Goal: Information Seeking & Learning: Understand process/instructions

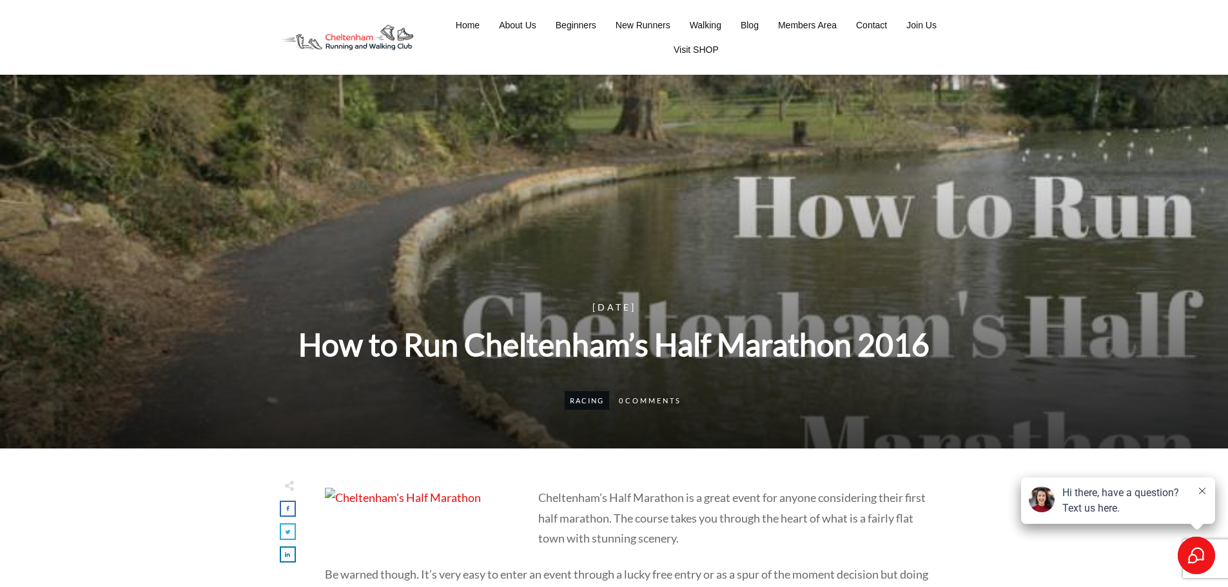
scroll to position [197, 0]
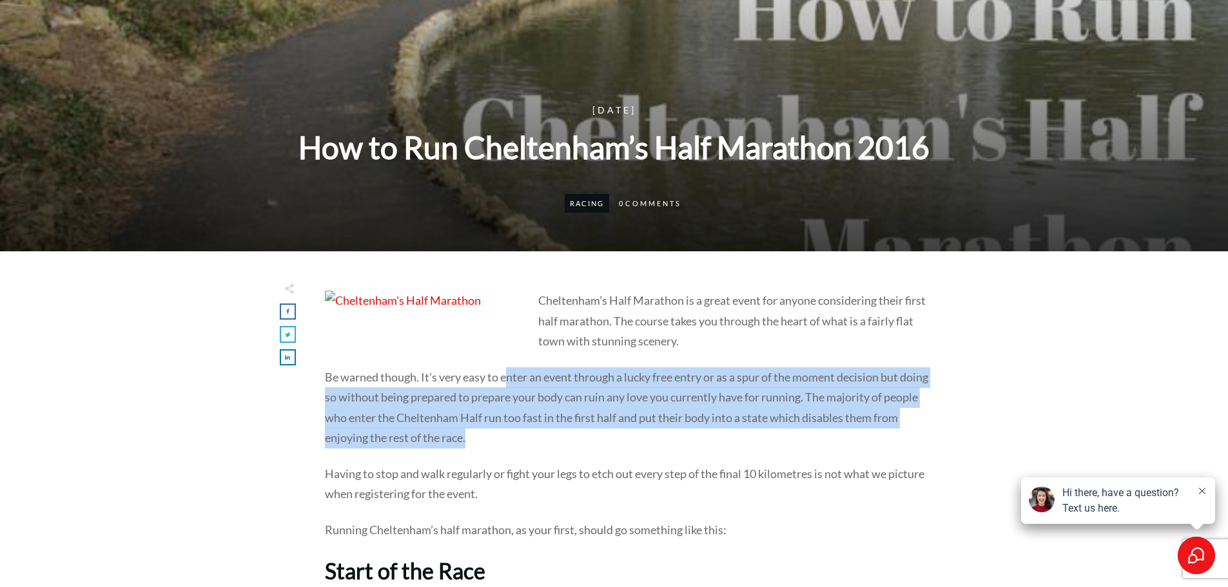
drag, startPoint x: 510, startPoint y: 380, endPoint x: 642, endPoint y: 434, distance: 143.4
click at [642, 434] on p "Be warned though. It’s very easy to enter an event through a lucky free entry o…" at bounding box center [627, 415] width 604 height 97
click at [643, 434] on p "Be warned though. It’s very easy to enter an event through a lucky free entry o…" at bounding box center [627, 415] width 604 height 97
drag, startPoint x: 643, startPoint y: 434, endPoint x: 367, endPoint y: 377, distance: 282.3
click at [367, 377] on p "Be warned though. It’s very easy to enter an event through a lucky free entry o…" at bounding box center [627, 415] width 604 height 97
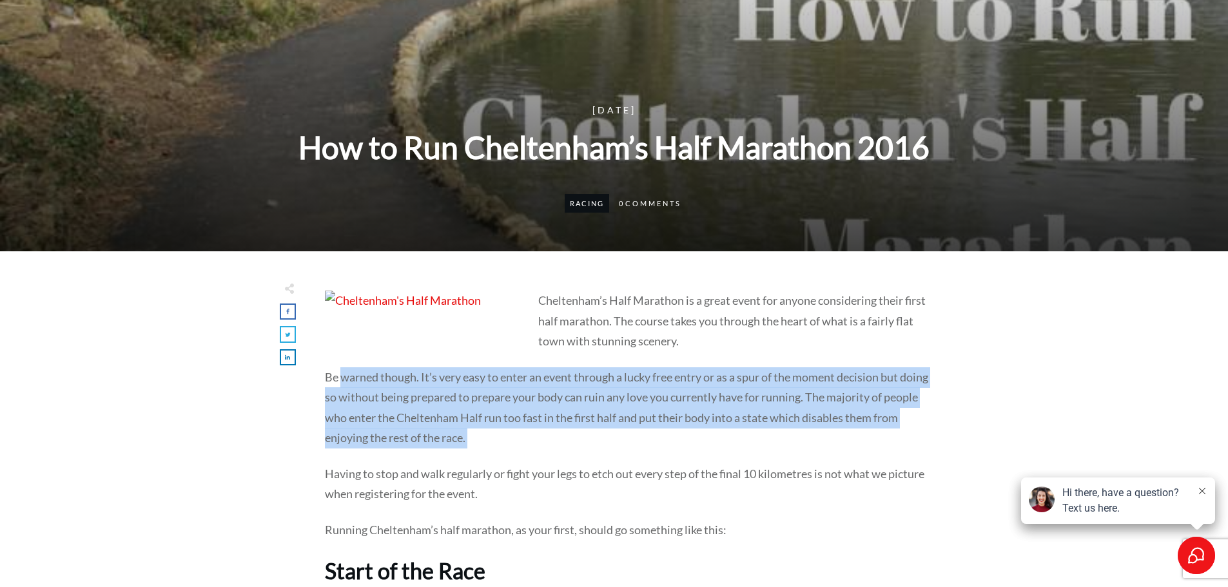
click at [367, 377] on p "Be warned though. It’s very easy to enter an event through a lucky free entry o…" at bounding box center [627, 415] width 604 height 97
drag, startPoint x: 411, startPoint y: 375, endPoint x: 561, endPoint y: 430, distance: 160.0
click at [561, 430] on p "Be warned though. It’s very easy to enter an event through a lucky free entry o…" at bounding box center [627, 415] width 604 height 97
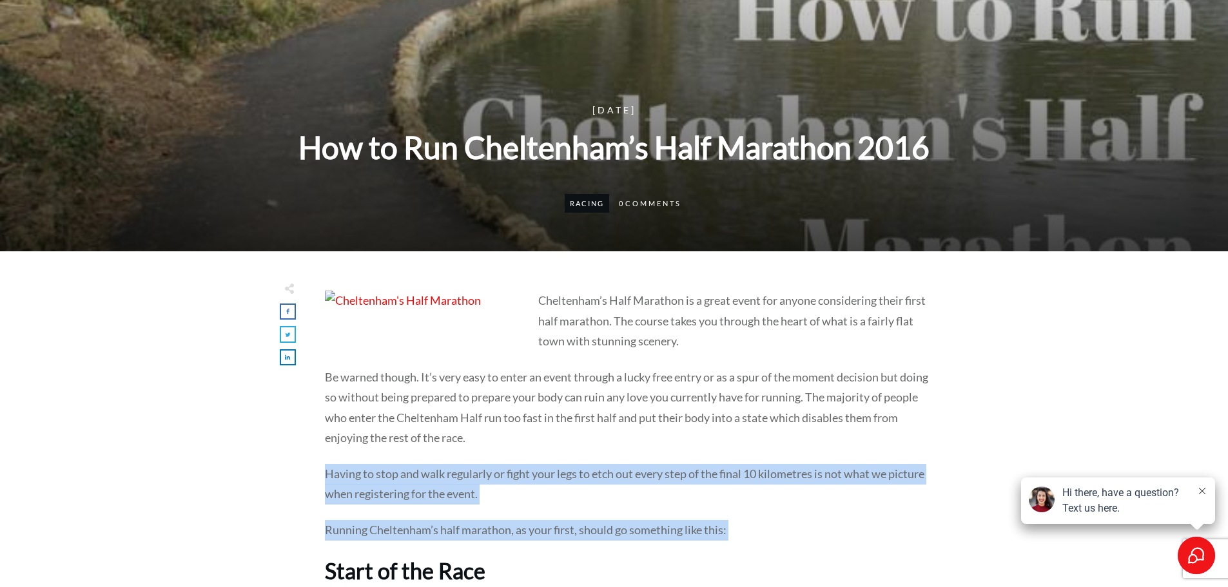
drag, startPoint x: 561, startPoint y: 430, endPoint x: 774, endPoint y: 525, distance: 232.5
click at [774, 525] on p "Running Cheltenham’s half marathon, as your first, should go something like thi…" at bounding box center [627, 538] width 604 height 36
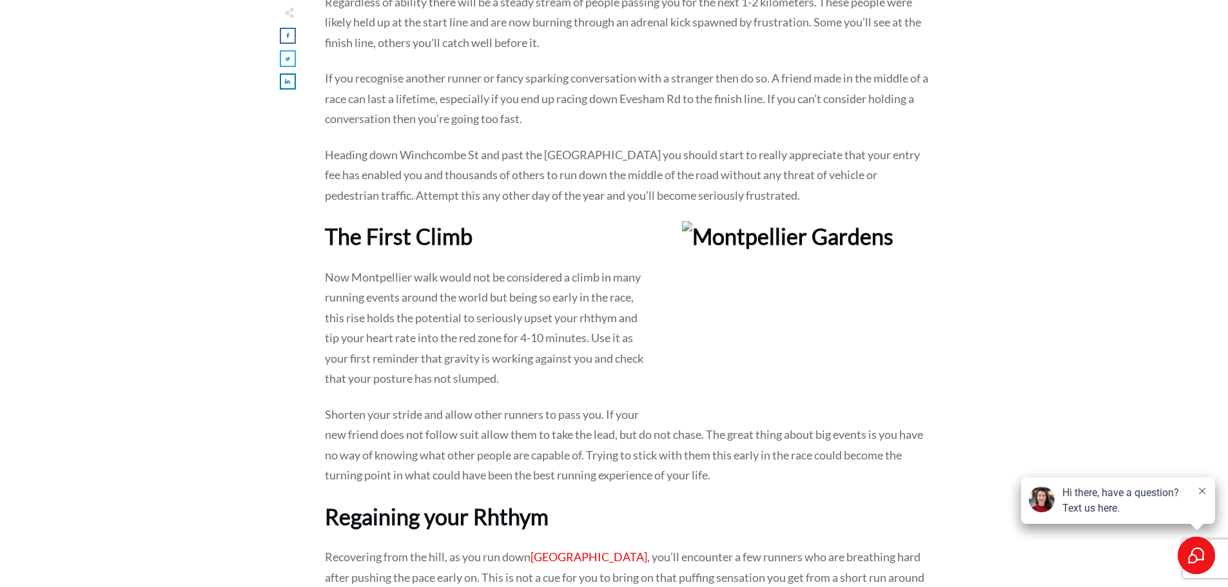
scroll to position [970, 0]
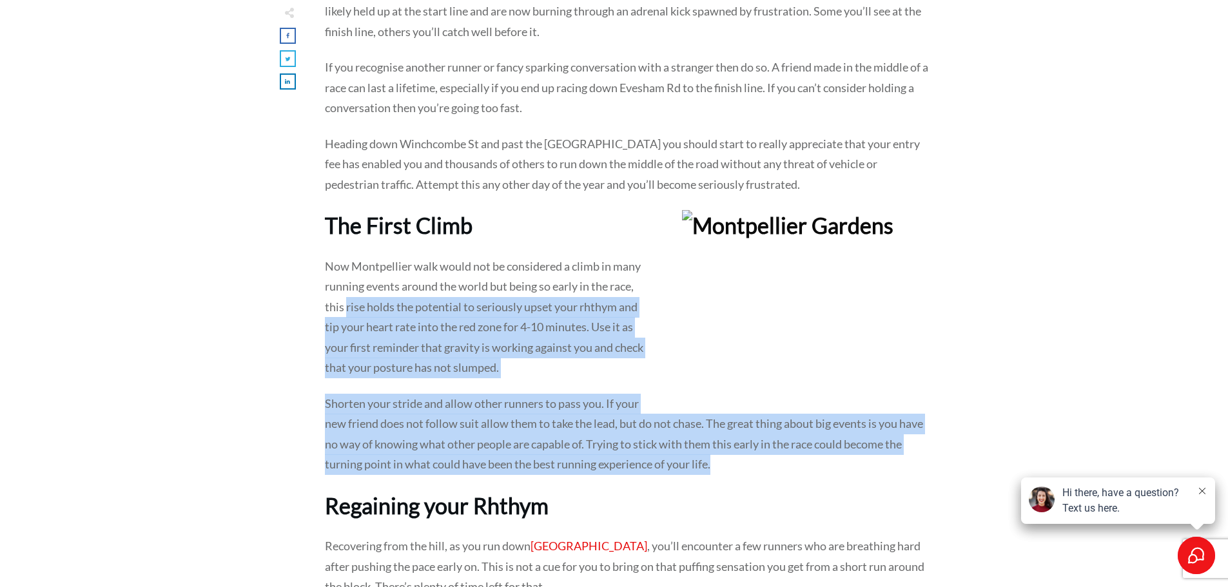
drag, startPoint x: 345, startPoint y: 297, endPoint x: 755, endPoint y: 458, distance: 439.7
click at [755, 458] on p "Shorten your stride and allow other runners to pass you. If your new friend doe…" at bounding box center [627, 442] width 604 height 97
drag, startPoint x: 755, startPoint y: 458, endPoint x: 354, endPoint y: 311, distance: 427.1
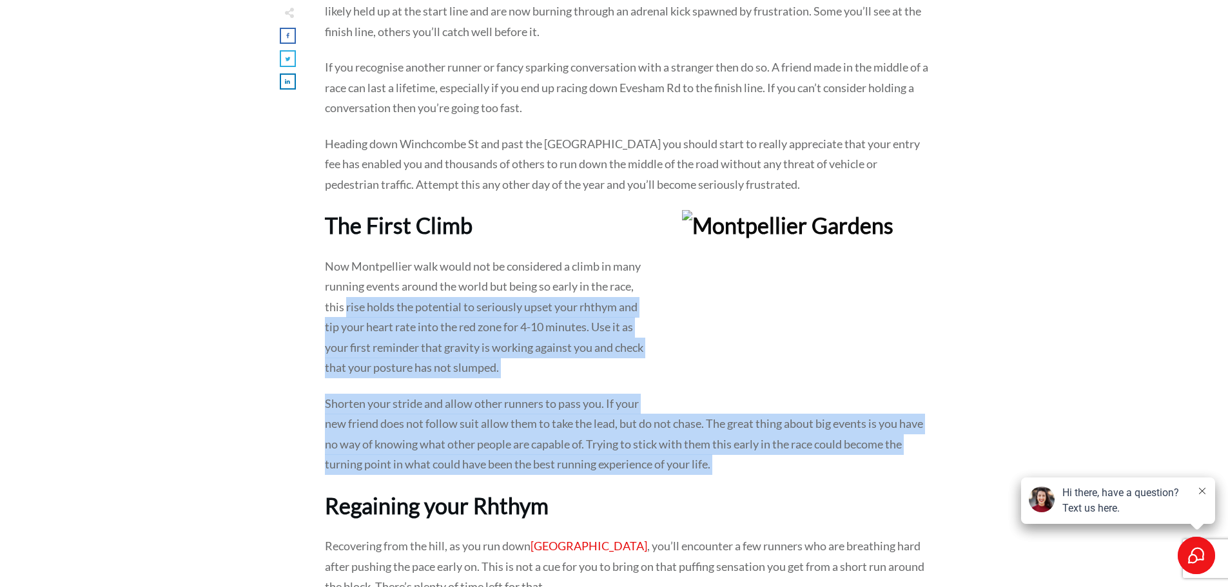
click at [354, 311] on p "Now Montpellier walk would not be considered a climb in many running events aro…" at bounding box center [627, 324] width 604 height 137
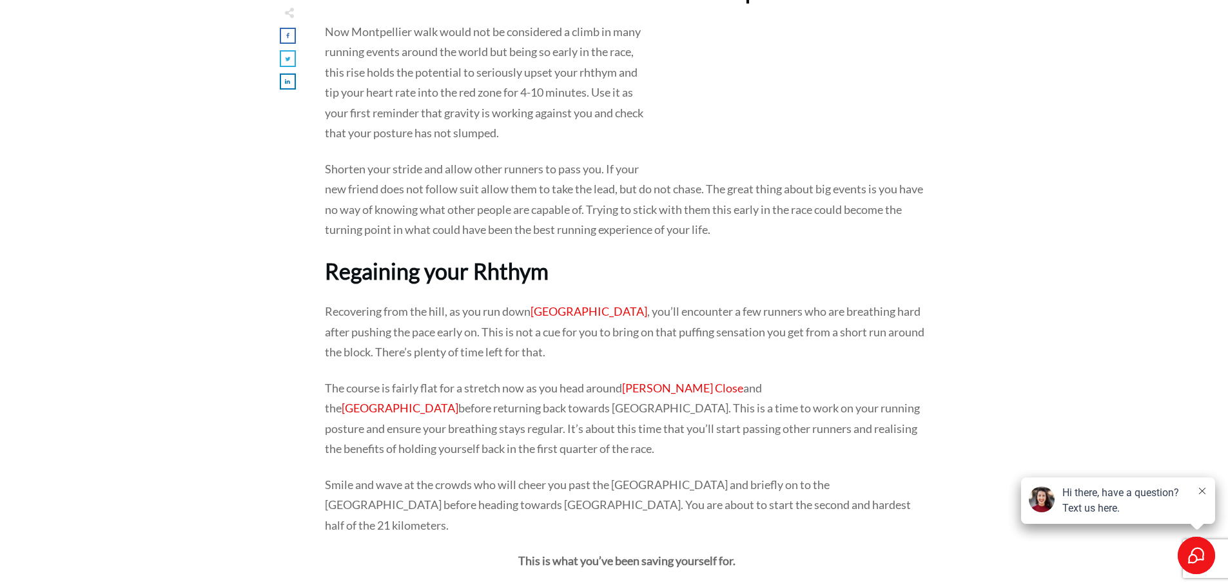
scroll to position [1228, 0]
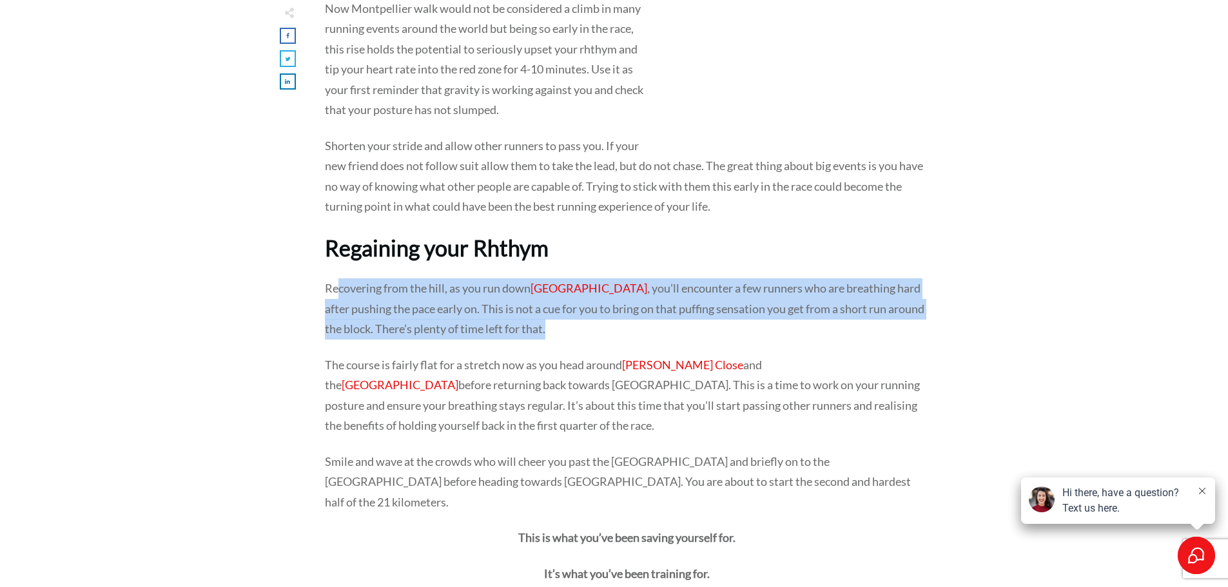
drag, startPoint x: 338, startPoint y: 294, endPoint x: 566, endPoint y: 335, distance: 231.8
click at [566, 335] on p "Recovering from the hill, as you run down [GEOGRAPHIC_DATA] , you’ll encounter …" at bounding box center [627, 316] width 604 height 77
drag, startPoint x: 566, startPoint y: 335, endPoint x: 346, endPoint y: 289, distance: 224.6
click at [346, 289] on p "Recovering from the hill, as you run down [GEOGRAPHIC_DATA] , you’ll encounter …" at bounding box center [627, 316] width 604 height 77
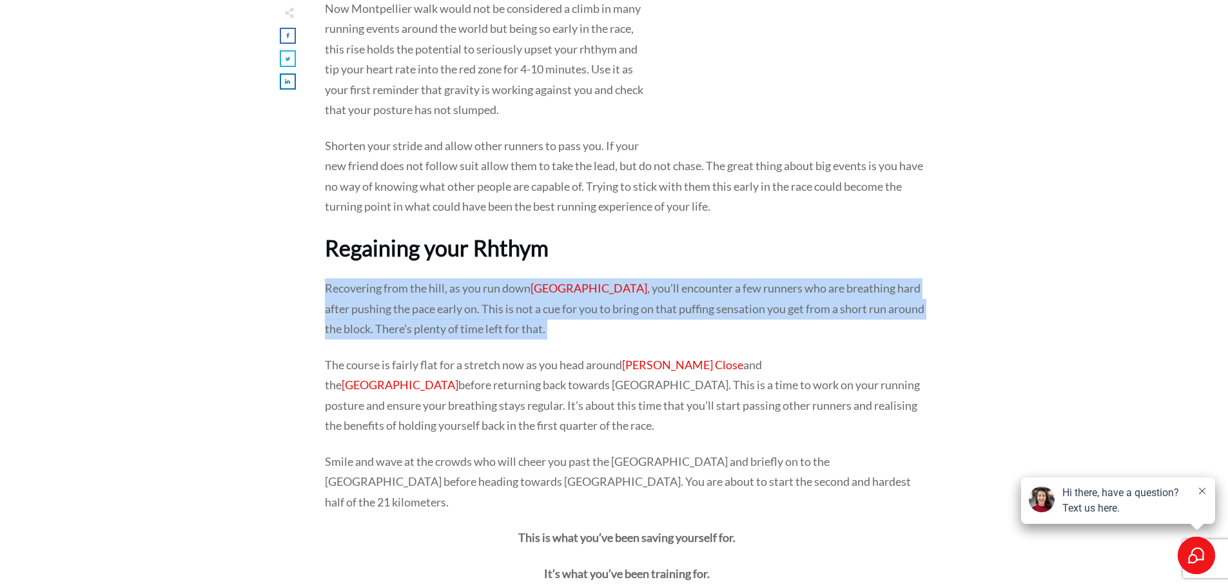
click at [342, 286] on p "Recovering from the hill, as you run down [GEOGRAPHIC_DATA] , you’ll encounter …" at bounding box center [627, 316] width 604 height 77
drag, startPoint x: 342, startPoint y: 286, endPoint x: 555, endPoint y: 336, distance: 219.0
click at [555, 336] on p "Recovering from the hill, as you run down [GEOGRAPHIC_DATA] , you’ll encounter …" at bounding box center [627, 316] width 604 height 77
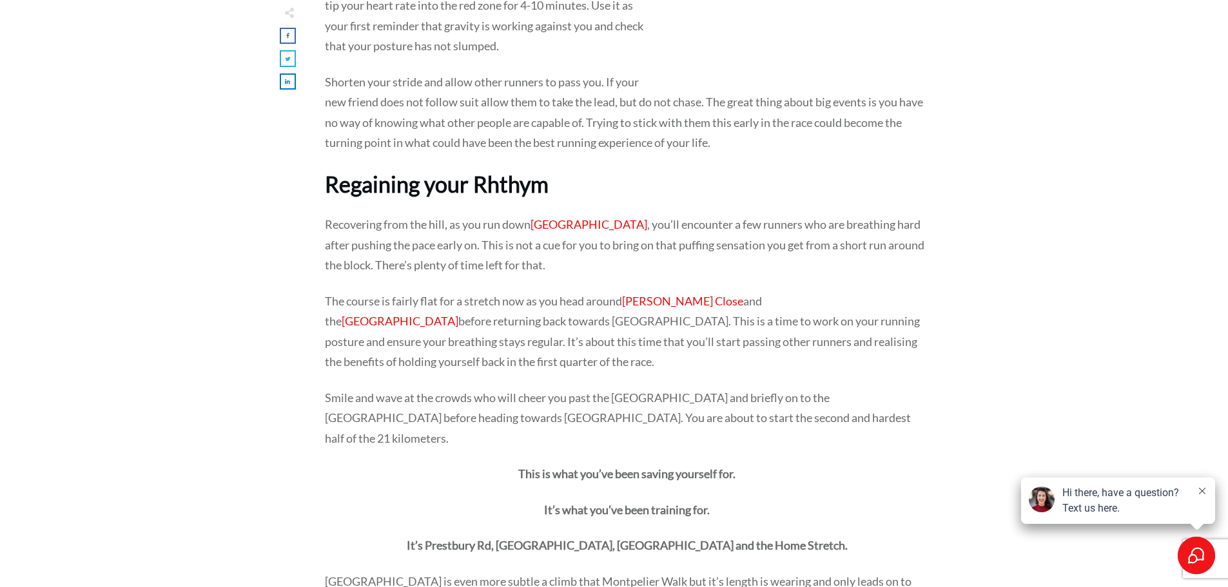
scroll to position [1293, 0]
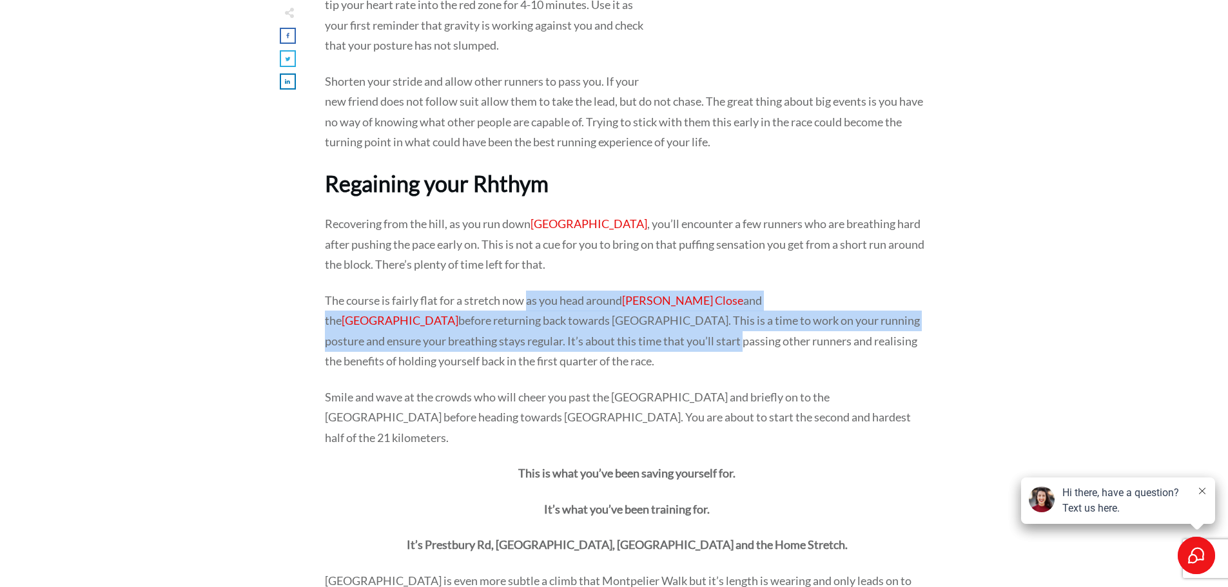
drag, startPoint x: 529, startPoint y: 300, endPoint x: 564, endPoint y: 349, distance: 60.5
click at [564, 349] on p "The course is fairly flat for a stretch now as you head around [PERSON_NAME][GE…" at bounding box center [627, 339] width 604 height 97
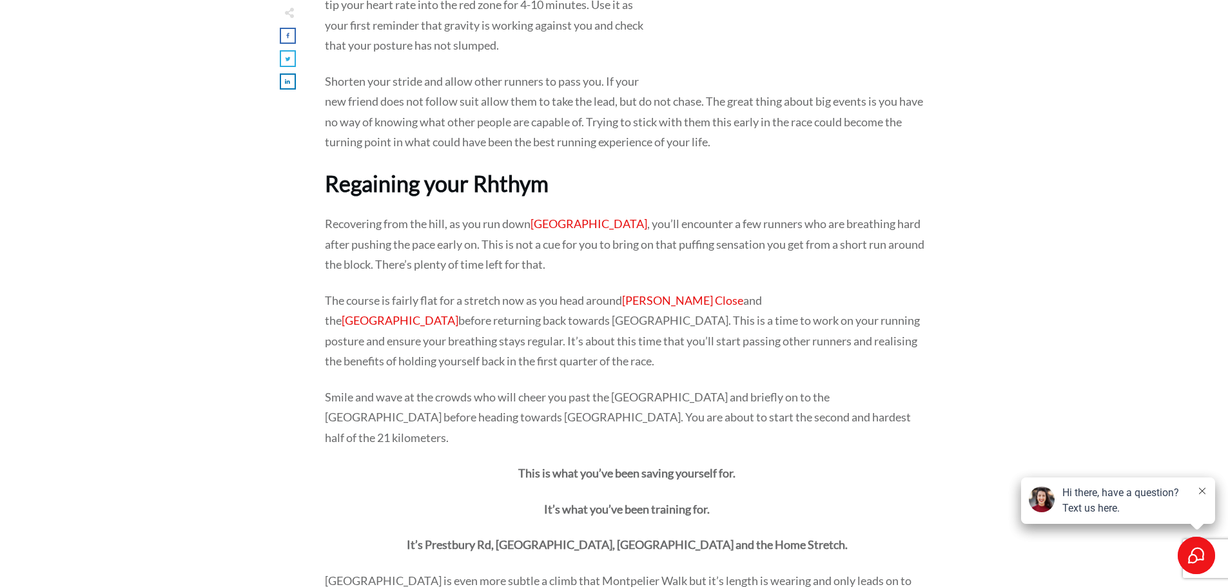
click at [564, 354] on p "The course is fairly flat for a stretch now as you head around [PERSON_NAME][GE…" at bounding box center [627, 339] width 604 height 97
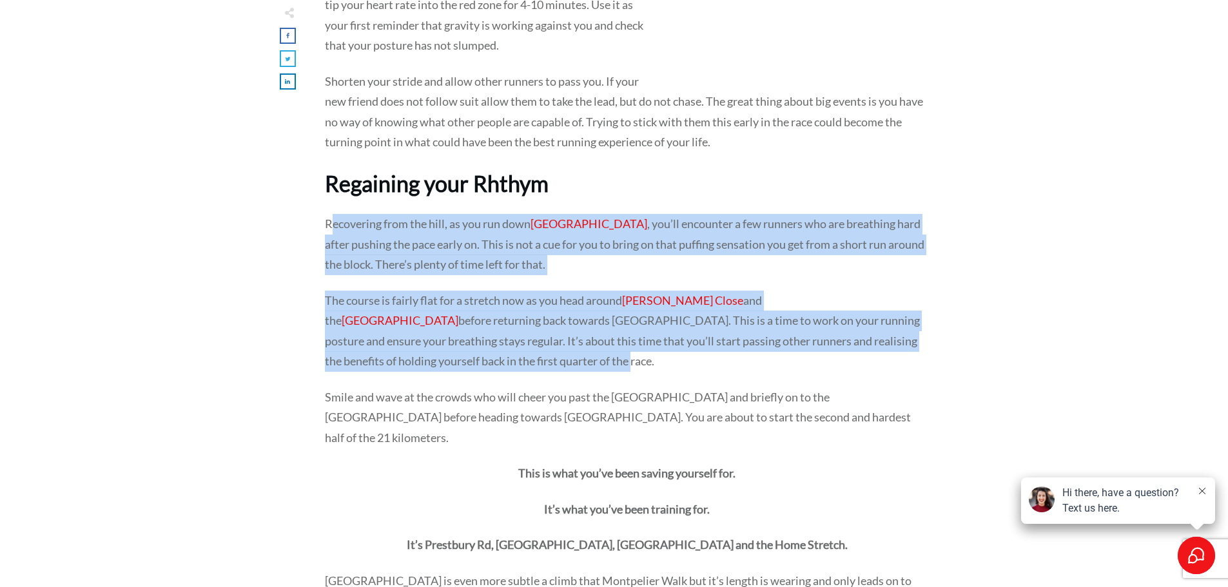
drag, startPoint x: 564, startPoint y: 364, endPoint x: 330, endPoint y: 229, distance: 270.2
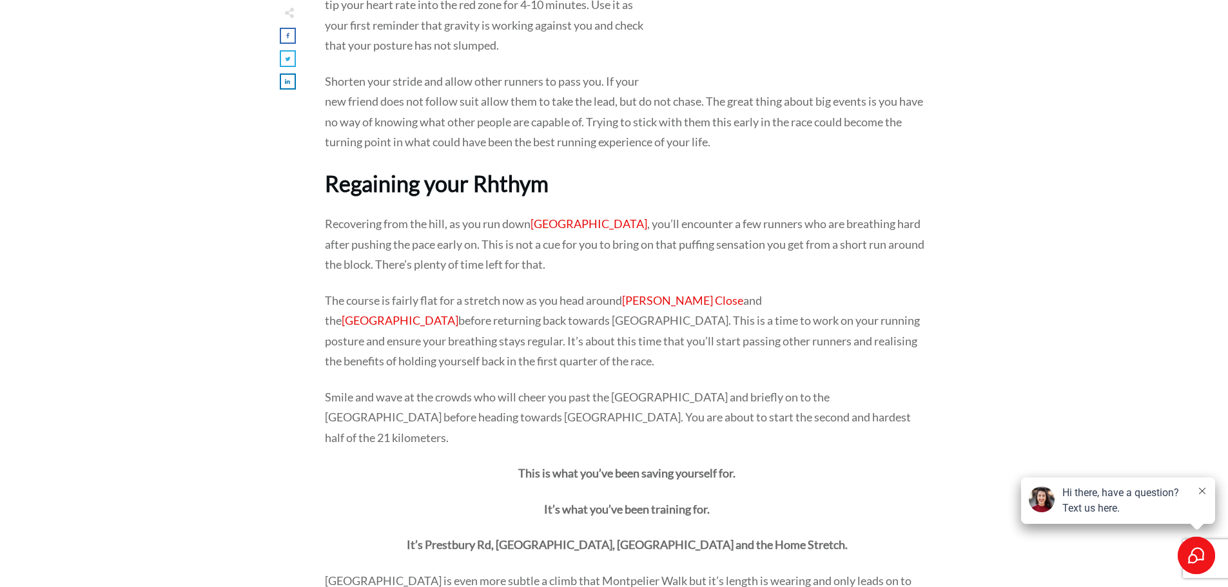
click at [460, 397] on p "Smile and wave at the crowds who will cheer you past the [GEOGRAPHIC_DATA] and …" at bounding box center [627, 425] width 604 height 77
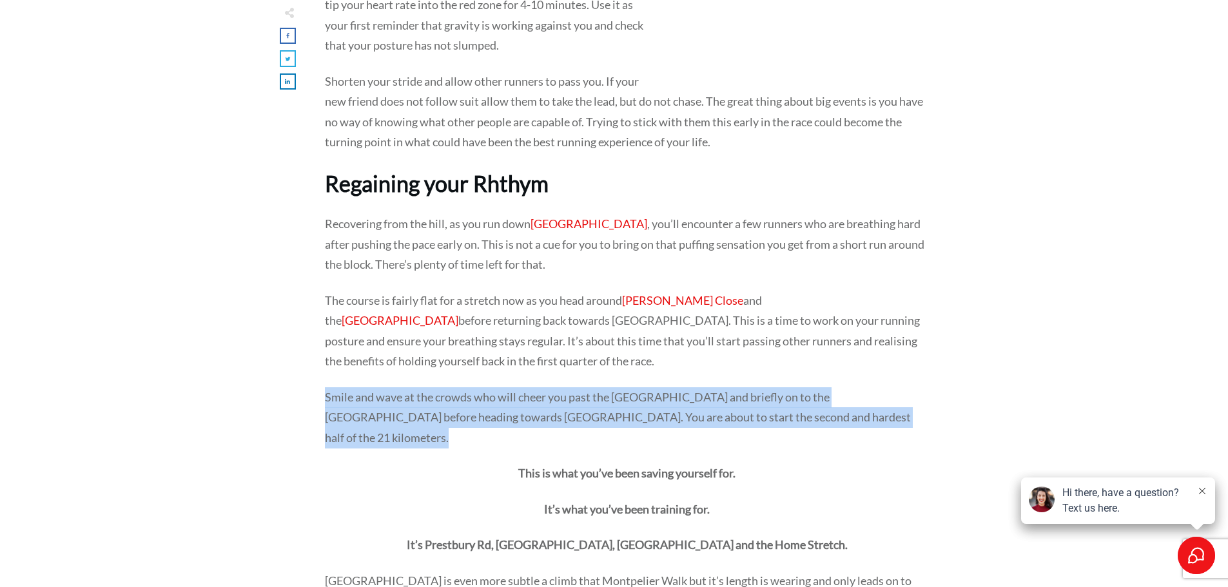
click at [460, 397] on p "Smile and wave at the crowds who will cheer you past the [GEOGRAPHIC_DATA] and …" at bounding box center [627, 425] width 604 height 77
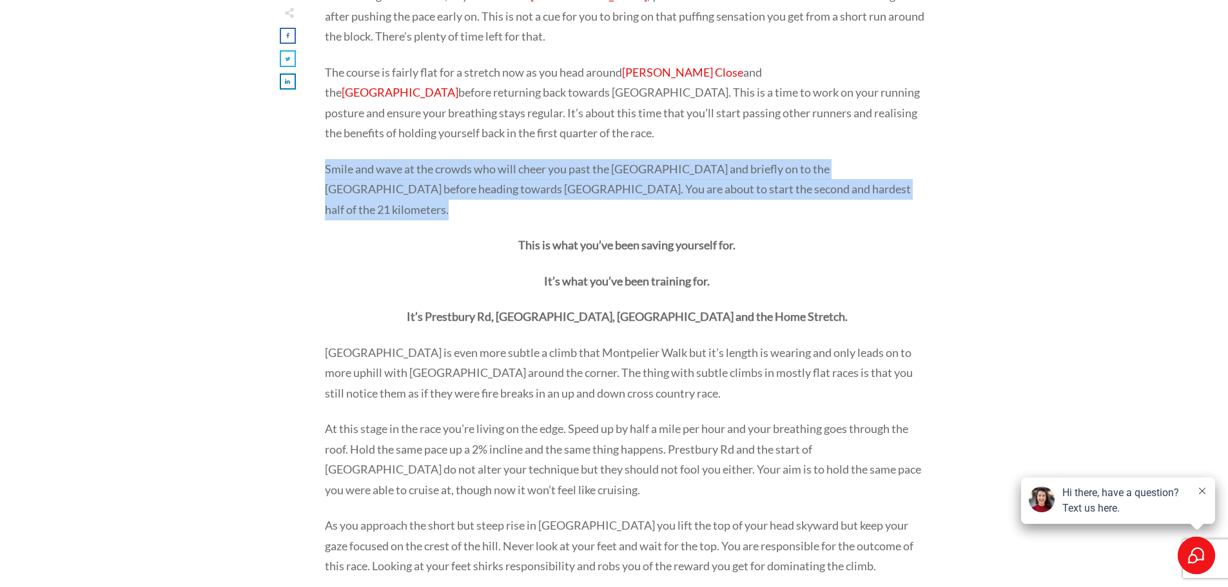
scroll to position [1550, 0]
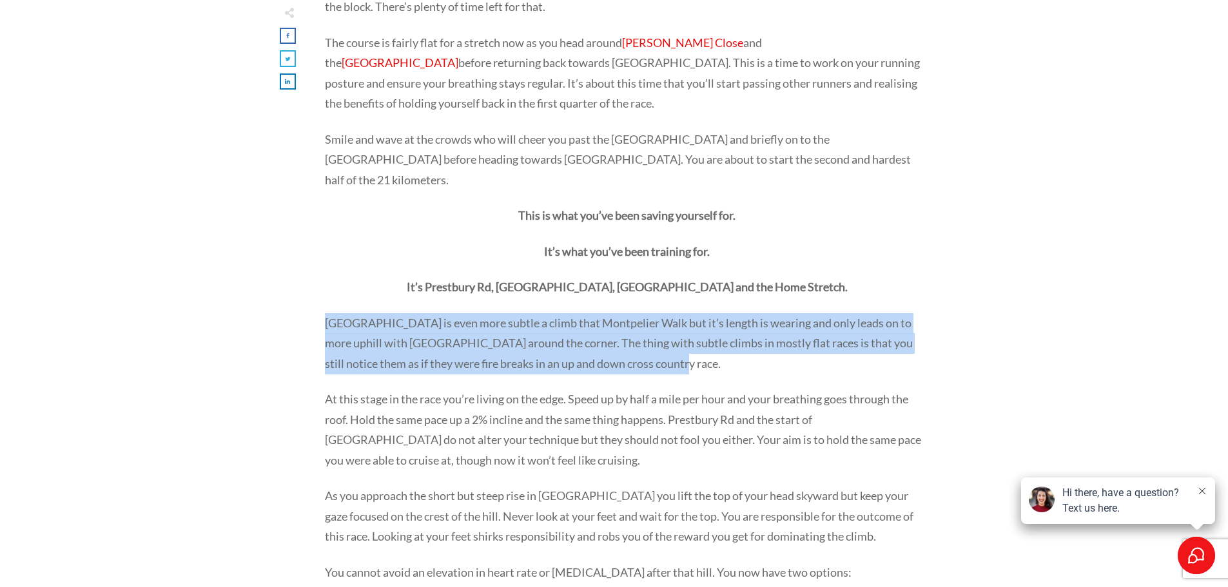
drag, startPoint x: 325, startPoint y: 306, endPoint x: 702, endPoint y: 336, distance: 378.8
click at [702, 336] on p "[GEOGRAPHIC_DATA] is even more subtle a climb that Montpelier Walk but it’s len…" at bounding box center [627, 351] width 604 height 77
drag, startPoint x: 702, startPoint y: 336, endPoint x: 344, endPoint y: 297, distance: 360.3
click at [344, 313] on p "[GEOGRAPHIC_DATA] is even more subtle a climb that Montpelier Walk but it’s len…" at bounding box center [627, 351] width 604 height 77
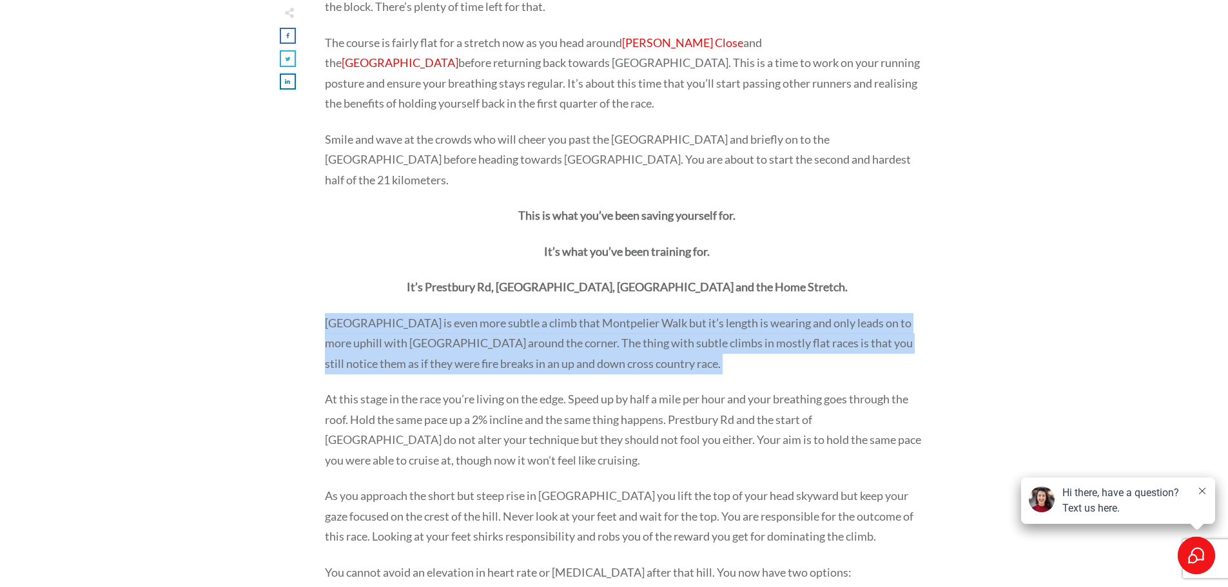
click at [343, 313] on p "[GEOGRAPHIC_DATA] is even more subtle a climb that Montpelier Walk but it’s len…" at bounding box center [627, 351] width 604 height 77
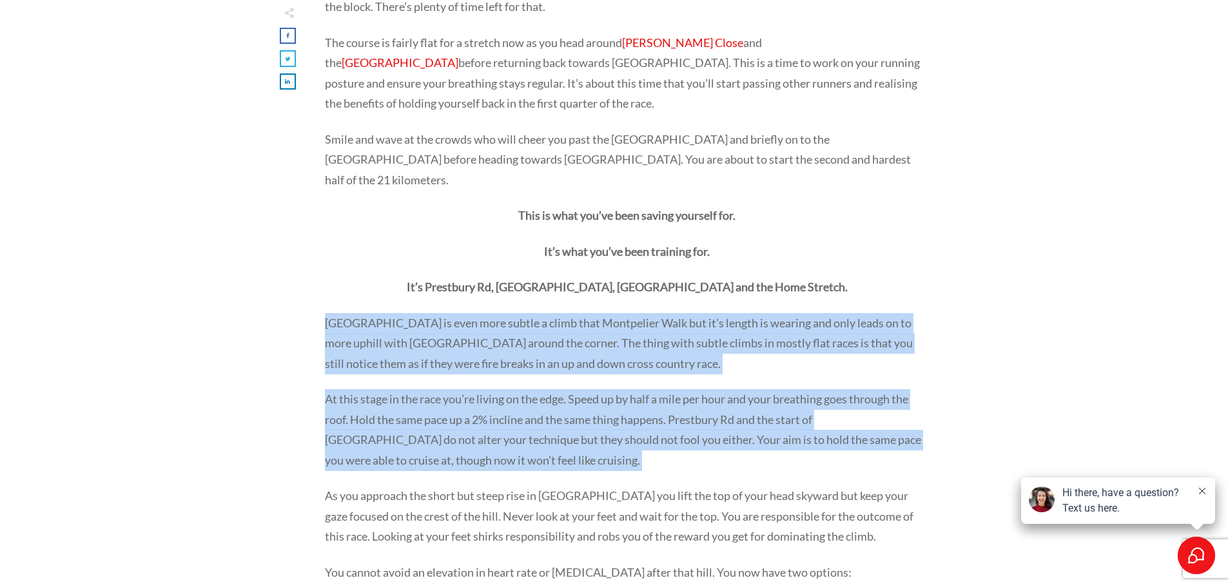
drag, startPoint x: 343, startPoint y: 296, endPoint x: 626, endPoint y: 436, distance: 315.3
click at [625, 436] on p "At this stage in the race you’re living on the edge. Speed up by half a mile pe…" at bounding box center [627, 437] width 604 height 97
drag, startPoint x: 625, startPoint y: 436, endPoint x: 554, endPoint y: 453, distance: 73.6
click at [554, 453] on p "At this stage in the race you’re living on the edge. Speed up by half a mile pe…" at bounding box center [627, 437] width 604 height 97
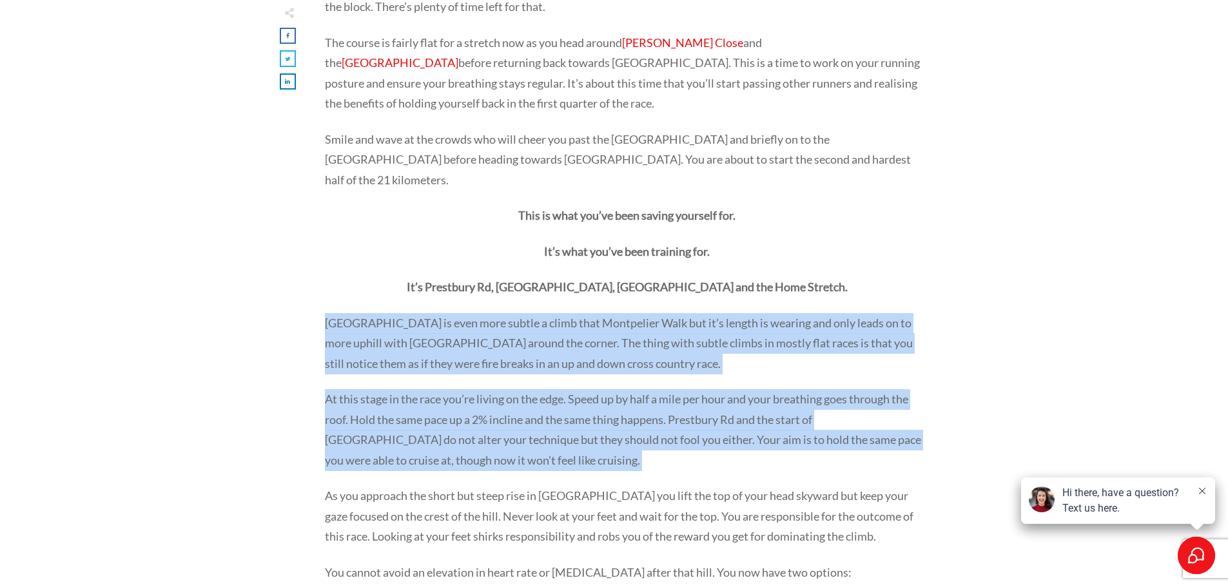
click at [551, 447] on p "At this stage in the race you’re living on the edge. Speed up by half a mile pe…" at bounding box center [627, 437] width 604 height 97
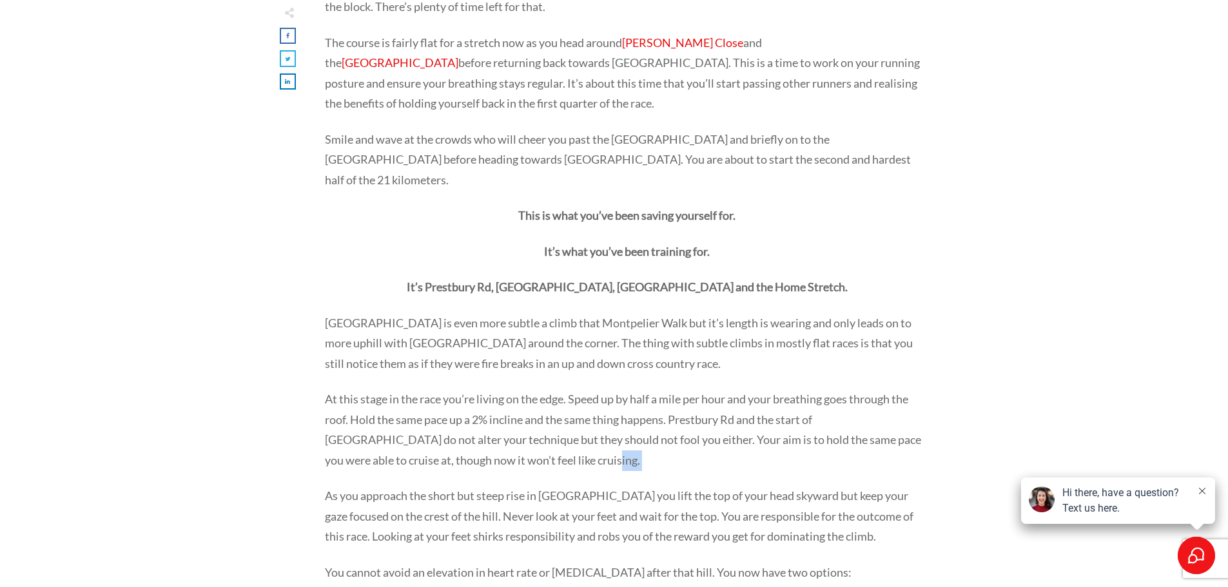
click at [551, 447] on p "At this stage in the race you’re living on the edge. Speed up by half a mile pe…" at bounding box center [627, 437] width 604 height 97
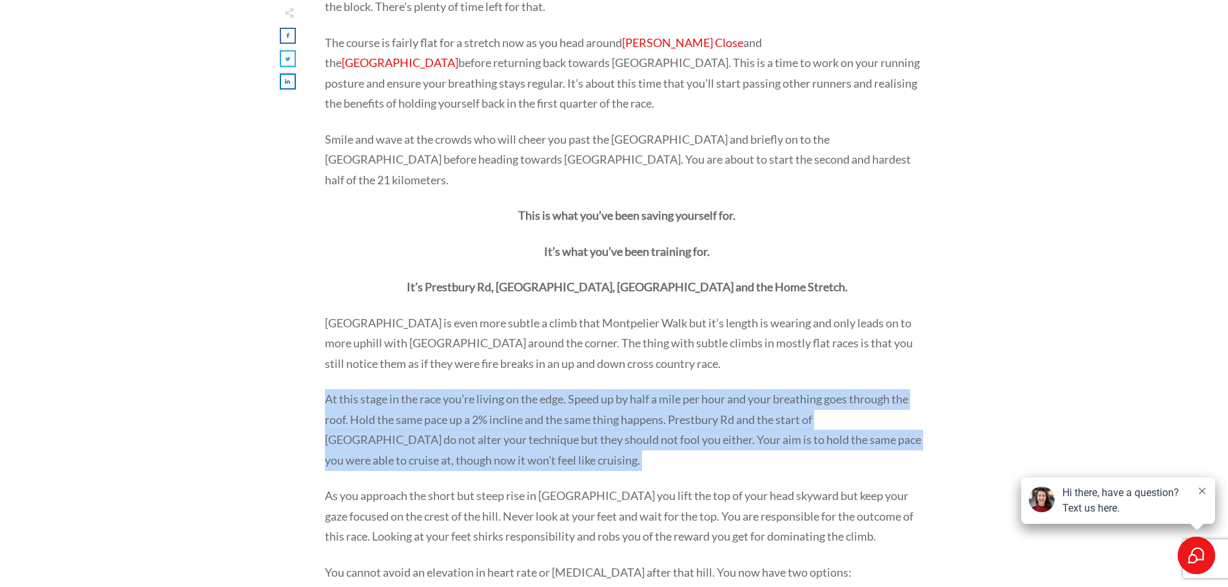
click at [551, 447] on p "At this stage in the race you’re living on the edge. Speed up by half a mile pe…" at bounding box center [627, 437] width 604 height 97
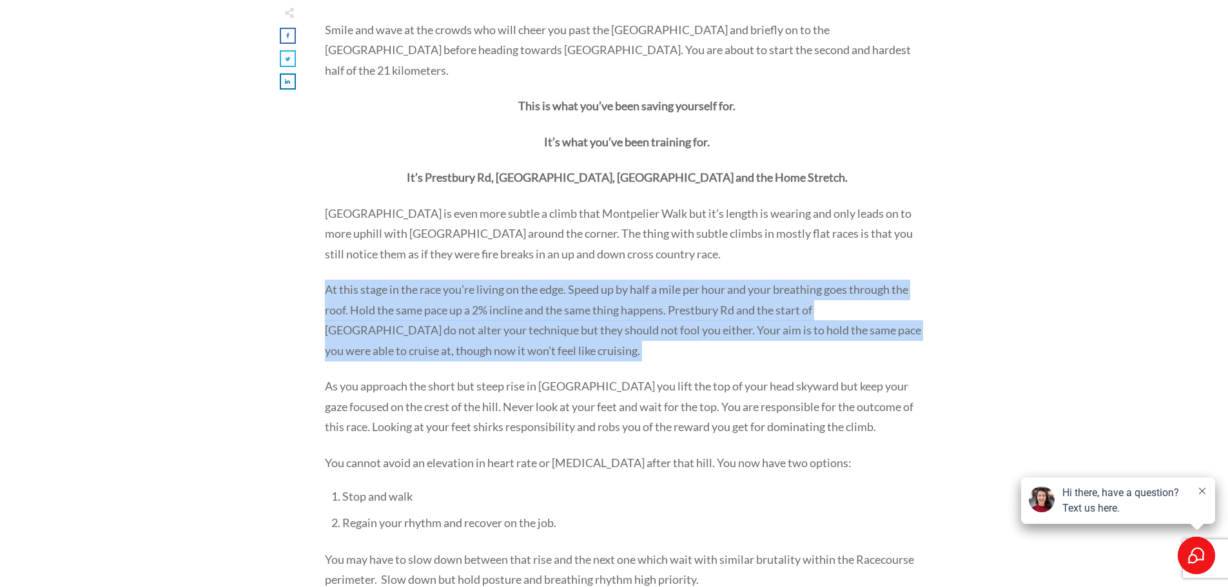
scroll to position [1679, 0]
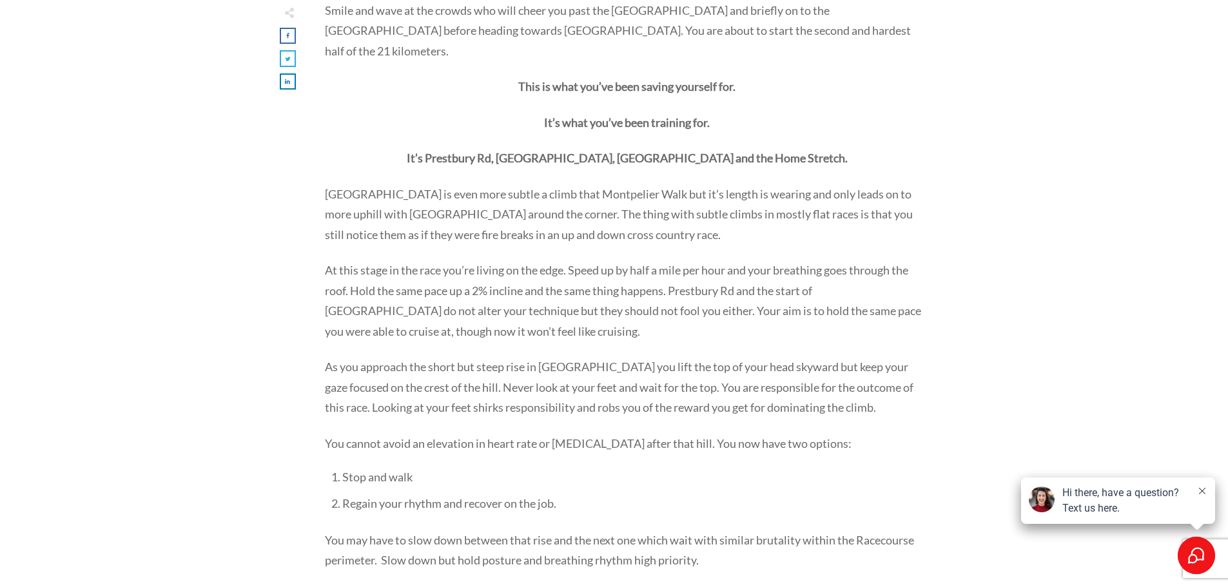
click at [671, 376] on p "As you approach the short but steep rise in [GEOGRAPHIC_DATA] you lift the top …" at bounding box center [627, 395] width 604 height 77
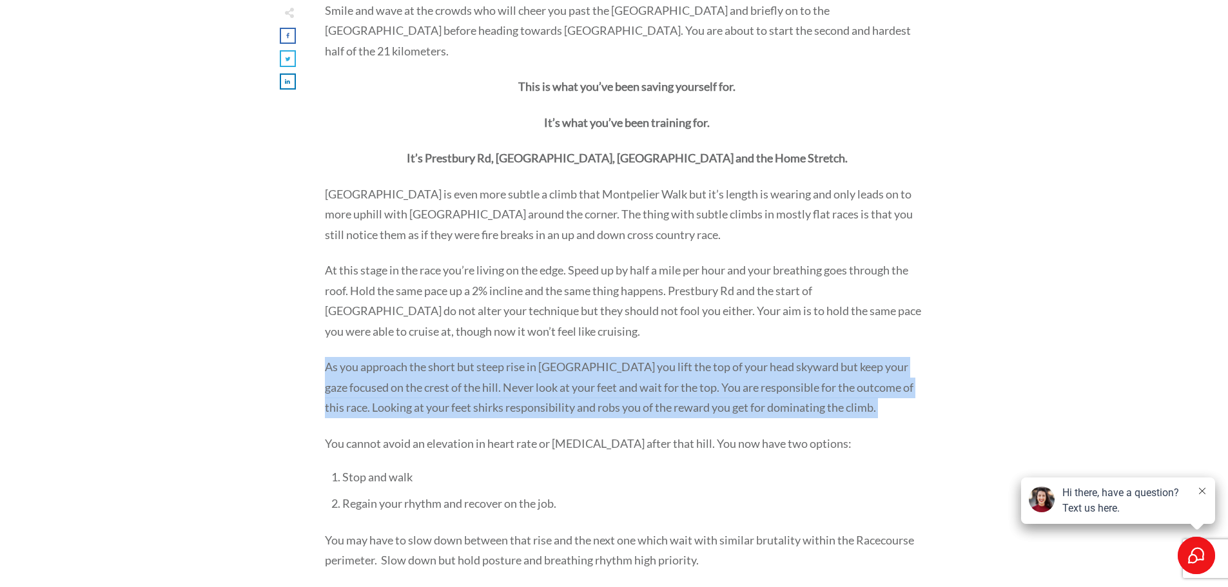
click at [671, 376] on p "As you approach the short but steep rise in [GEOGRAPHIC_DATA] you lift the top …" at bounding box center [627, 395] width 604 height 77
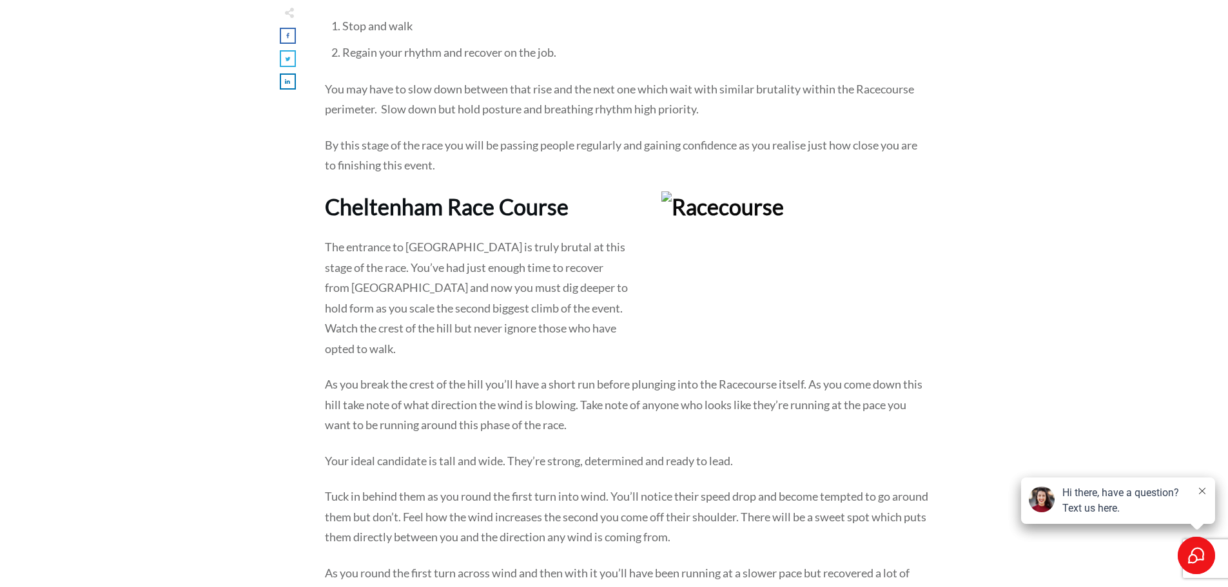
scroll to position [2195, 0]
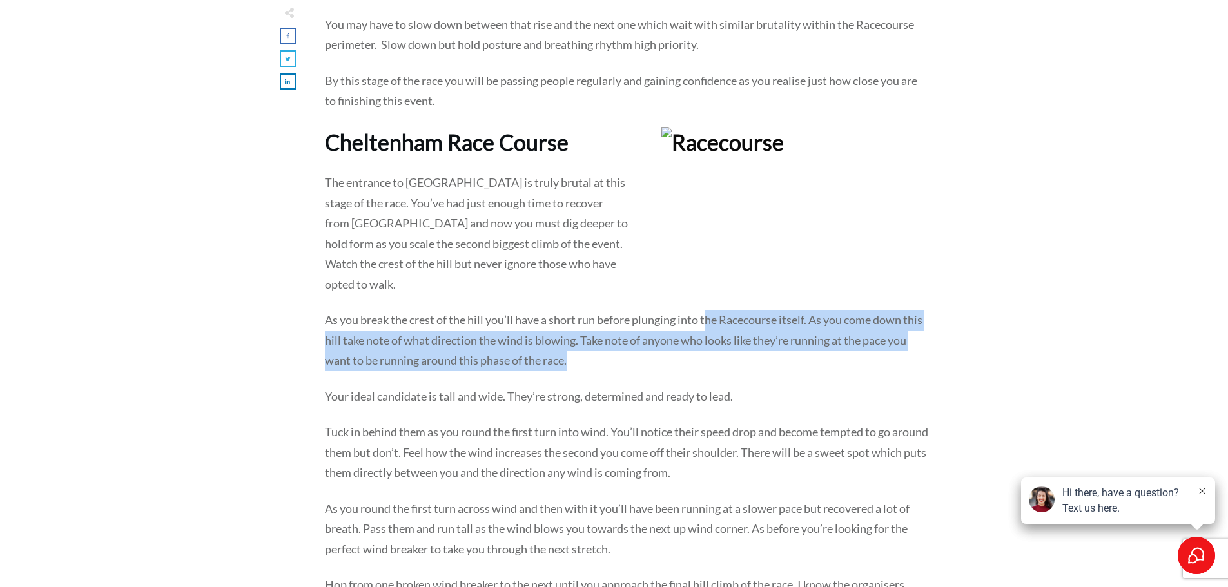
drag, startPoint x: 687, startPoint y: 348, endPoint x: 708, endPoint y: 290, distance: 61.5
click at [708, 310] on p "As you break the crest of the hill you’ll have a short run before plunging into…" at bounding box center [627, 348] width 604 height 77
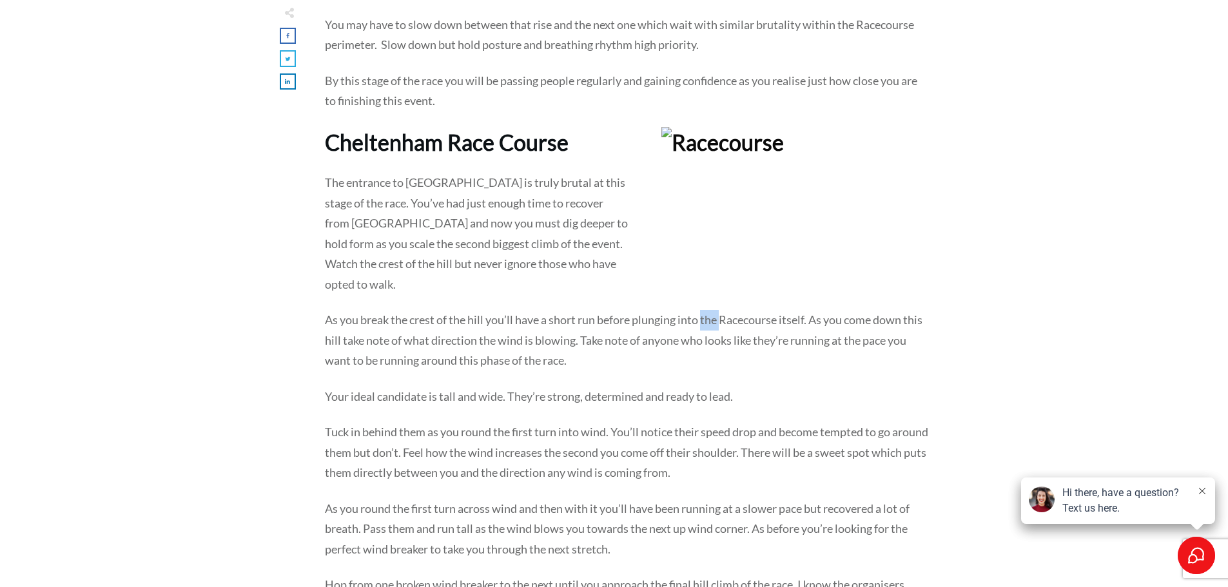
click at [708, 310] on p "As you break the crest of the hill you’ll have a short run before plunging into…" at bounding box center [627, 348] width 604 height 77
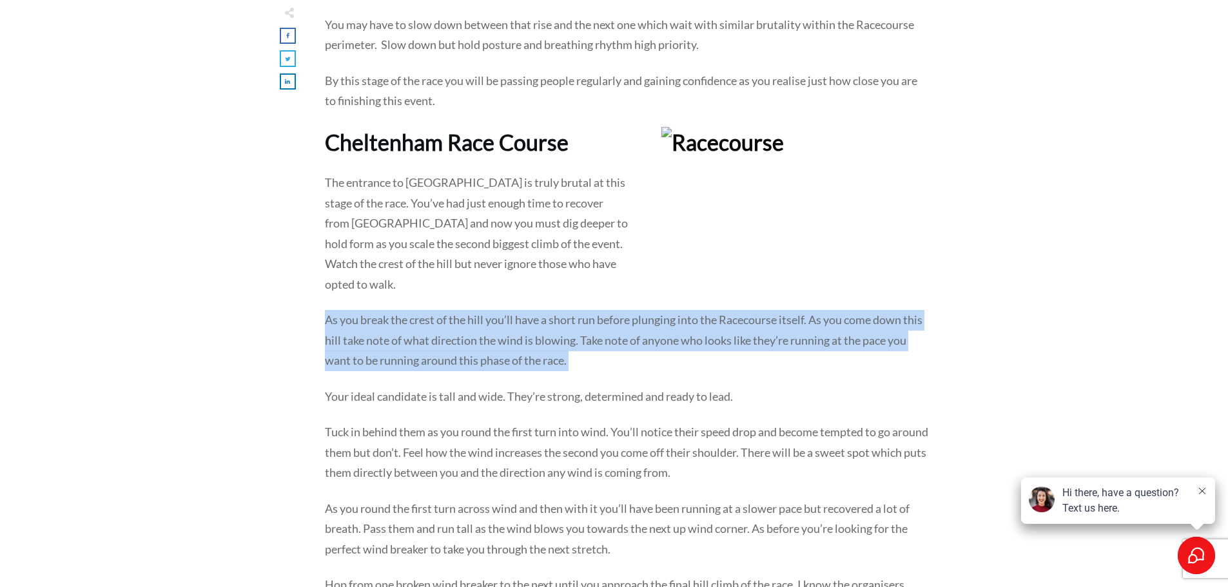
click at [708, 310] on p "As you break the crest of the hill you’ll have a short run before plunging into…" at bounding box center [627, 348] width 604 height 77
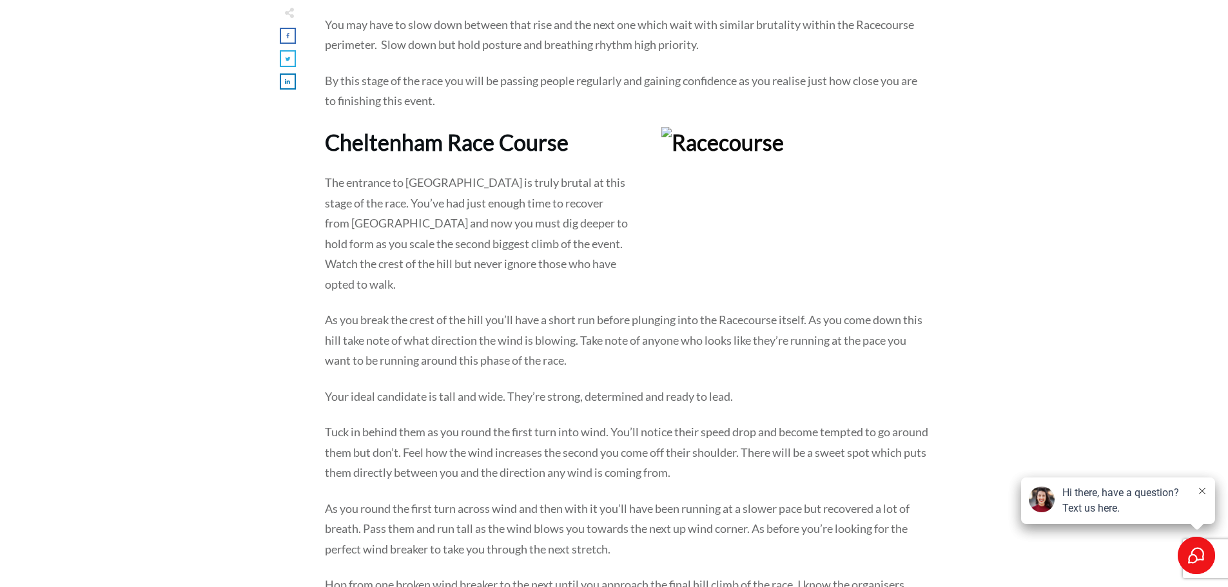
click at [700, 387] on p "Your ideal candidate is tall and wide. They’re strong, determined and ready to …" at bounding box center [627, 405] width 604 height 36
click at [679, 422] on p "Tuck in behind them as you round the first turn into wind. You’ll notice their …" at bounding box center [627, 460] width 604 height 77
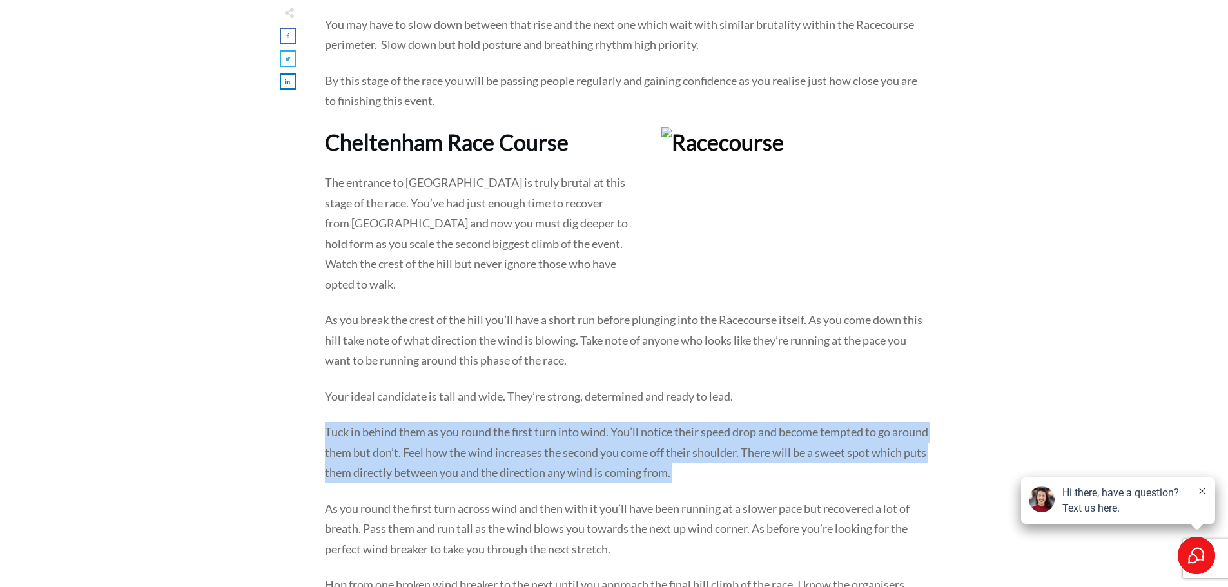
click at [679, 422] on p "Tuck in behind them as you round the first turn into wind. You’ll notice their …" at bounding box center [627, 460] width 604 height 77
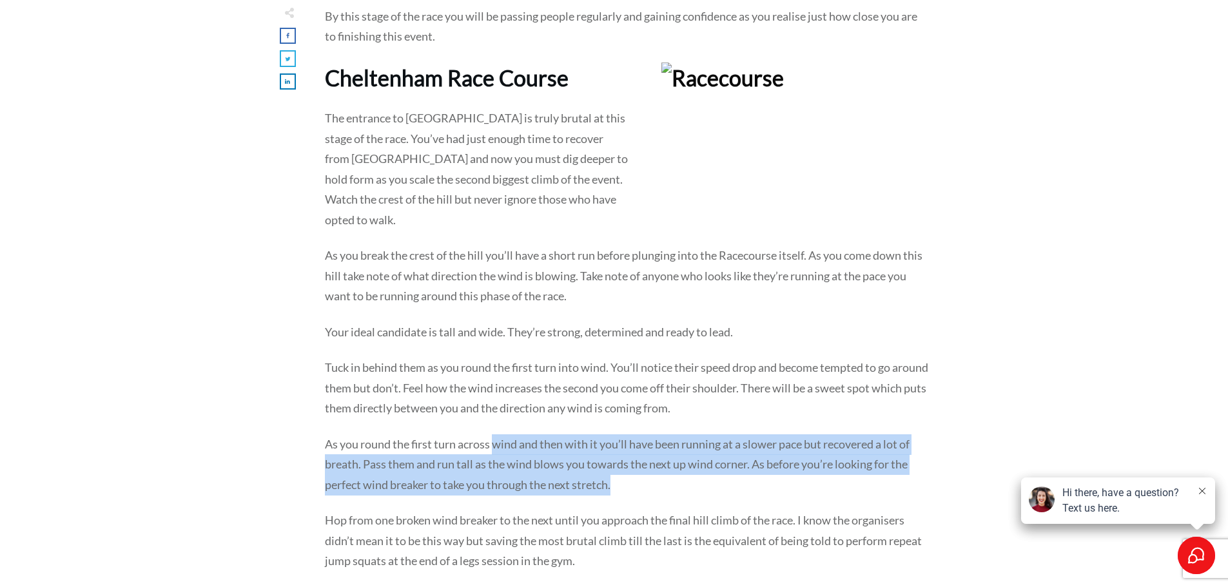
drag, startPoint x: 494, startPoint y: 424, endPoint x: 699, endPoint y: 463, distance: 208.6
click at [699, 463] on p "As you round the first turn across wind and then with it you’ll have been runni…" at bounding box center [627, 472] width 604 height 77
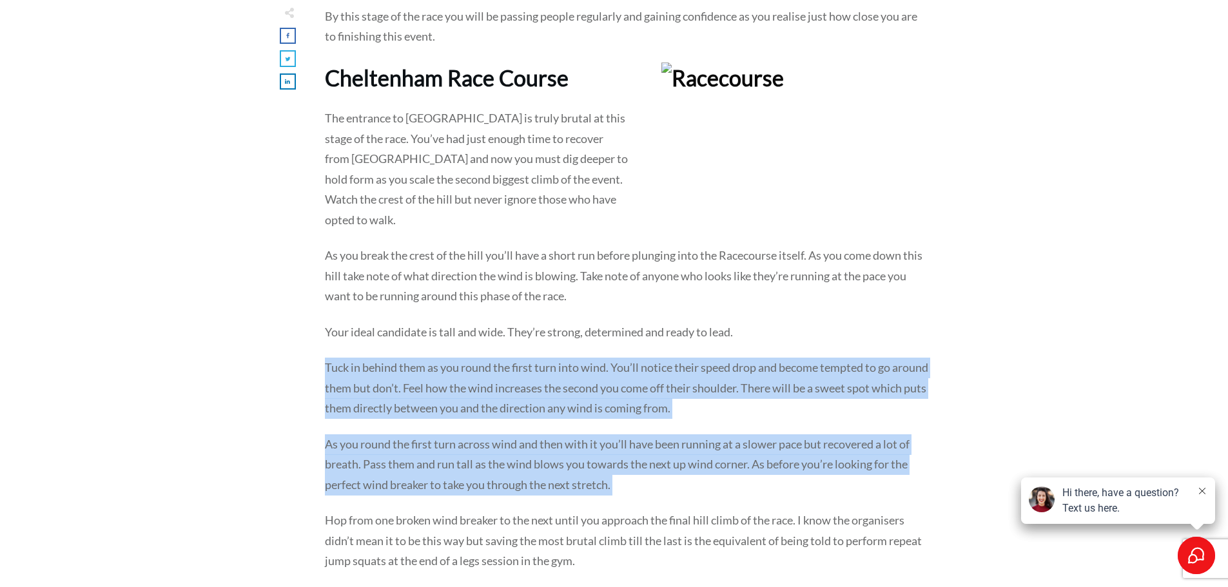
drag, startPoint x: 699, startPoint y: 463, endPoint x: 340, endPoint y: 342, distance: 379.6
click at [340, 358] on p "Tuck in behind them as you round the first turn into wind. You’ll notice their …" at bounding box center [627, 396] width 604 height 77
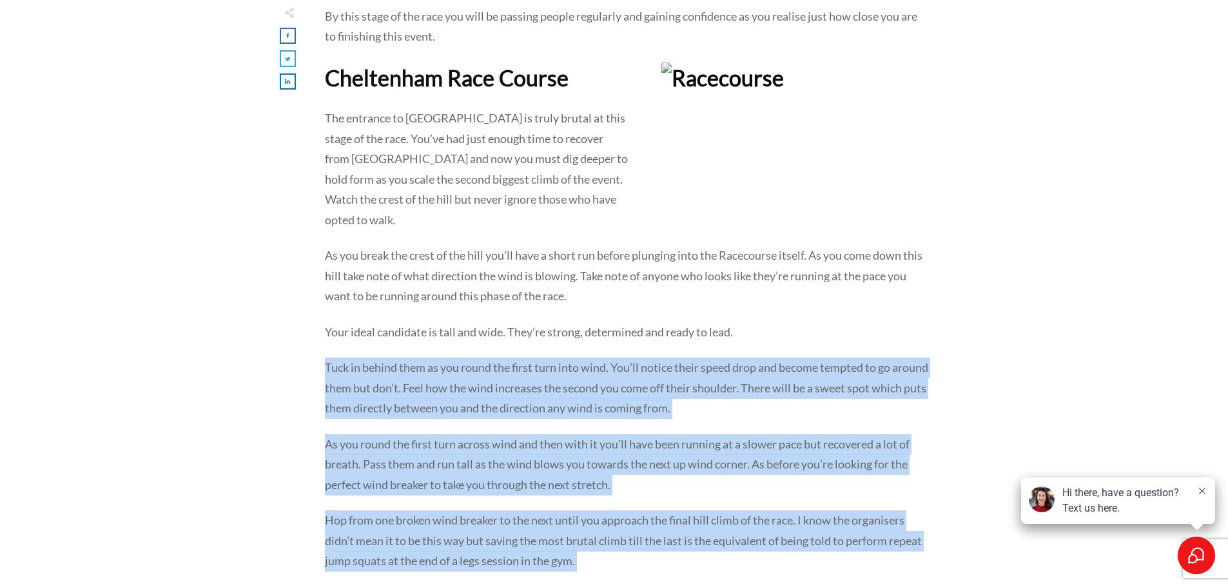
drag, startPoint x: 340, startPoint y: 342, endPoint x: 699, endPoint y: 534, distance: 407.6
click at [699, 534] on p "Hop from one broken wind breaker to the next until you approach the final hill …" at bounding box center [627, 548] width 604 height 77
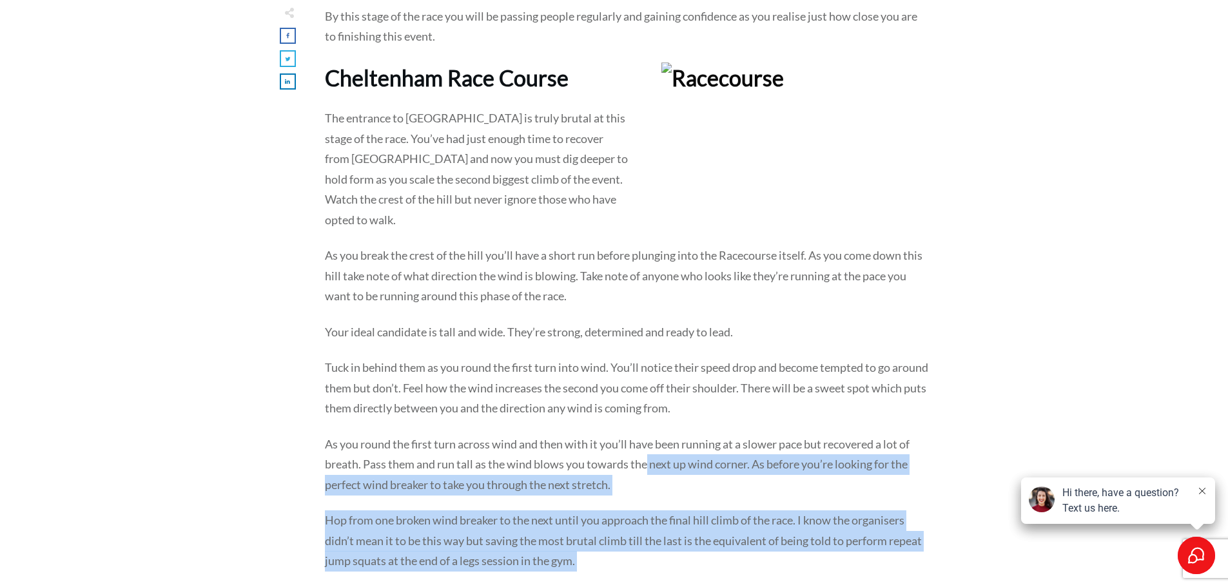
drag, startPoint x: 699, startPoint y: 534, endPoint x: 644, endPoint y: 429, distance: 117.9
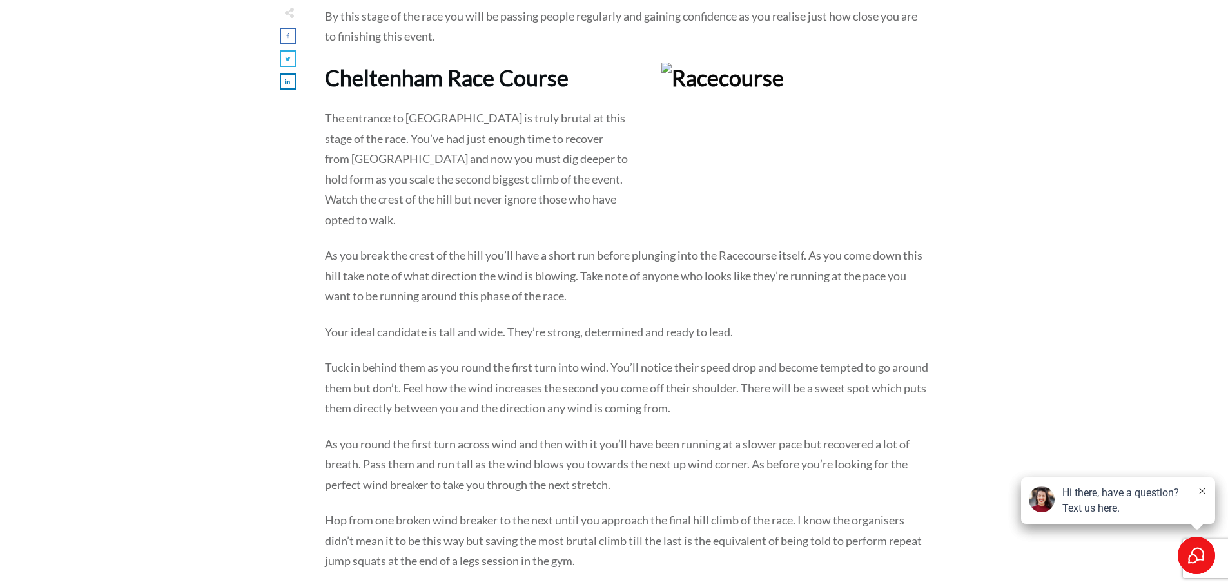
click at [644, 434] on p "As you round the first turn across wind and then with it you’ll have been runni…" at bounding box center [627, 472] width 604 height 77
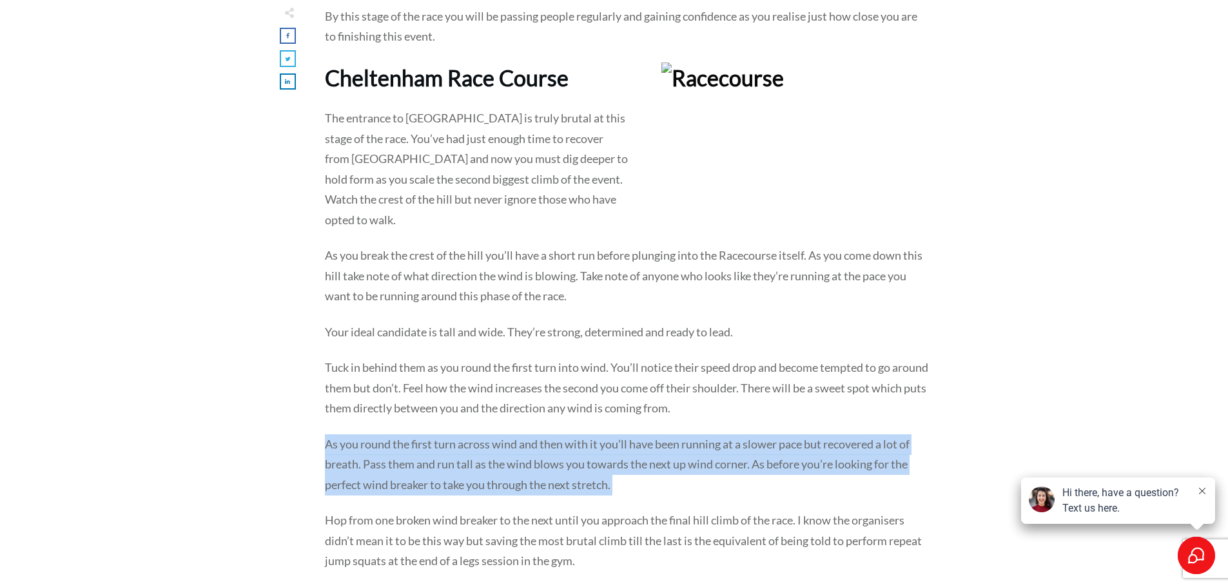
click at [644, 434] on p "As you round the first turn across wind and then with it you’ll have been runni…" at bounding box center [627, 472] width 604 height 77
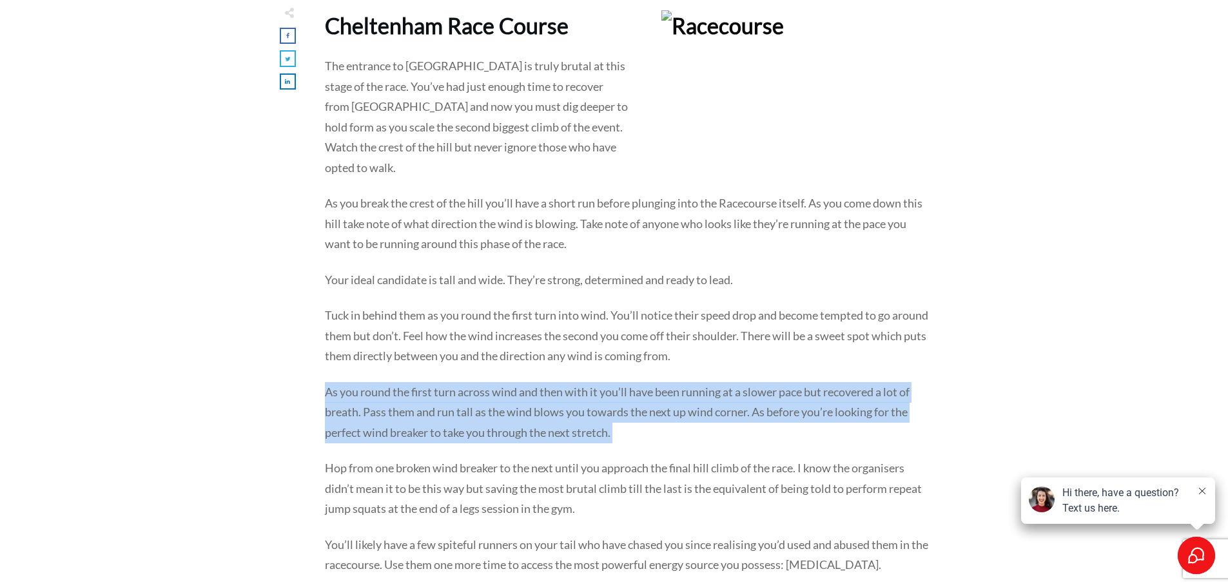
scroll to position [2388, 0]
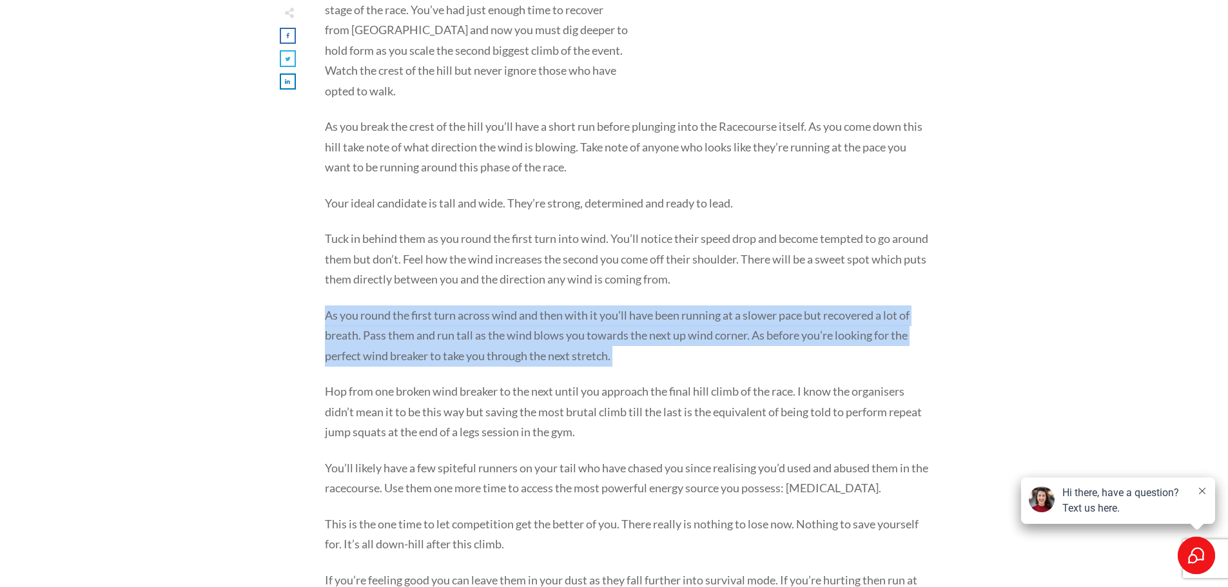
click at [617, 404] on p "Hop from one broken wind breaker to the next until you approach the final hill …" at bounding box center [627, 419] width 604 height 77
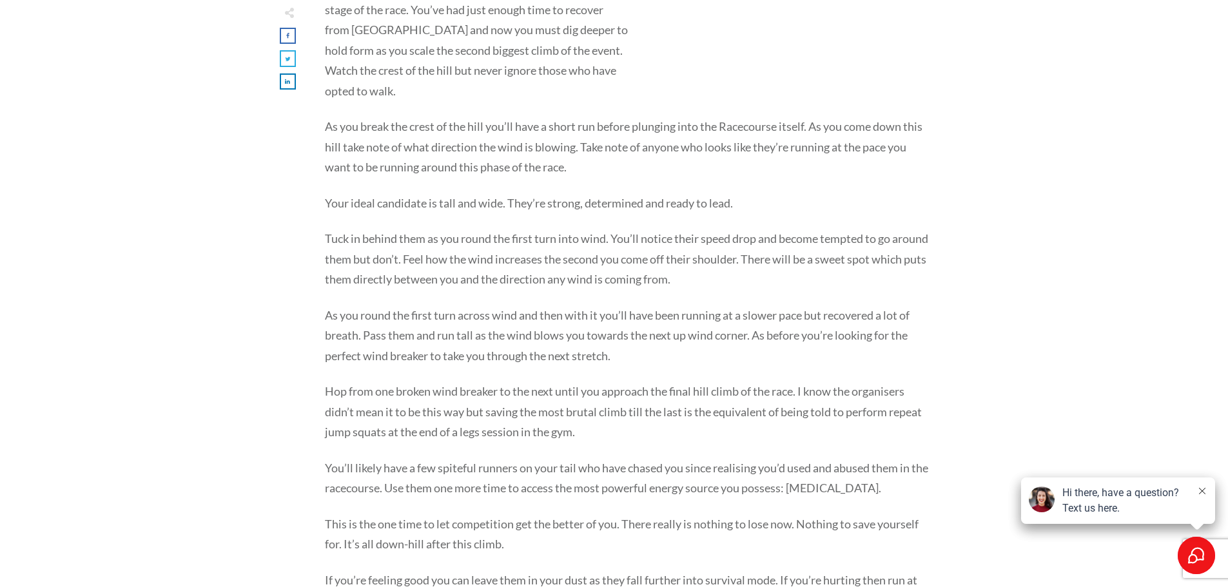
click at [617, 404] on p "Hop from one broken wind breaker to the next until you approach the final hill …" at bounding box center [627, 419] width 604 height 77
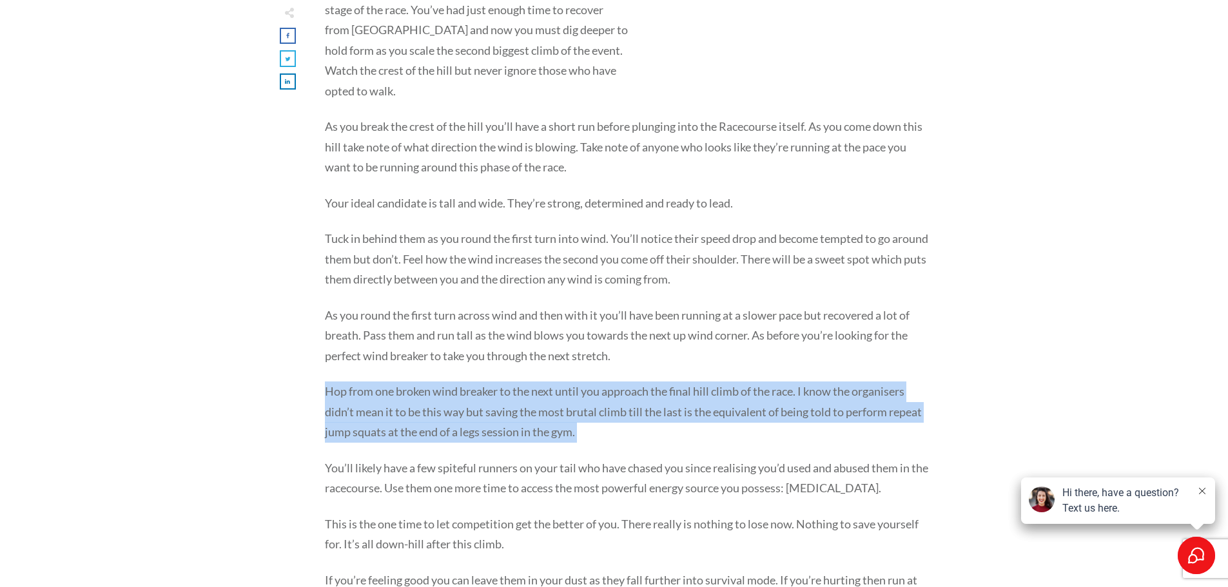
click at [617, 404] on p "Hop from one broken wind breaker to the next until you approach the final hill …" at bounding box center [627, 419] width 604 height 77
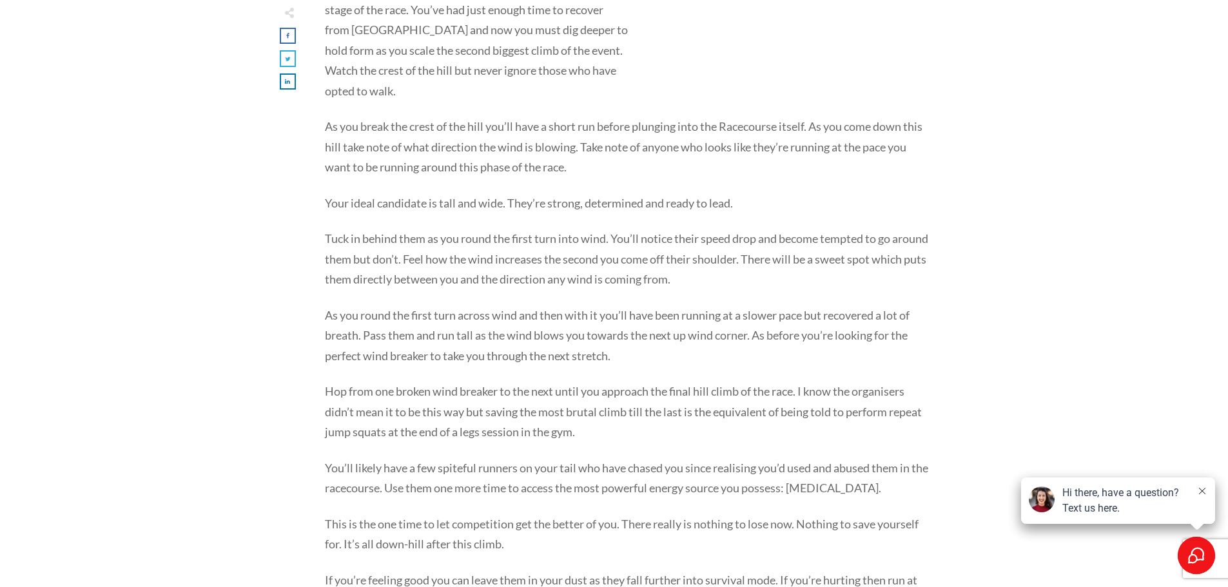
click at [617, 404] on p "Hop from one broken wind breaker to the next until you approach the final hill …" at bounding box center [627, 419] width 604 height 77
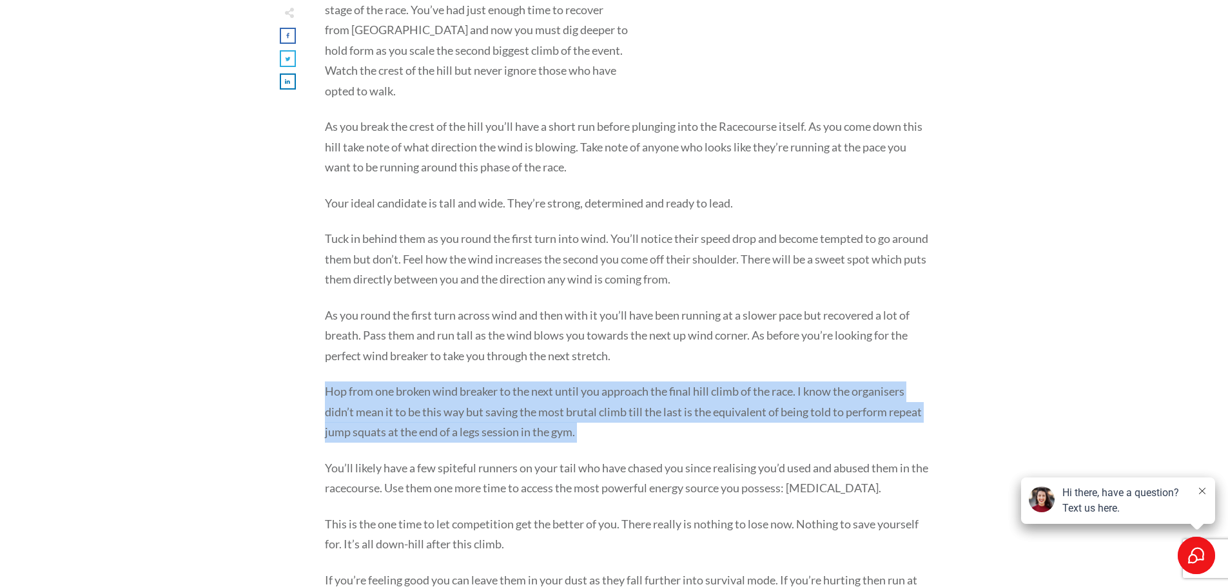
click at [617, 404] on p "Hop from one broken wind breaker to the next until you approach the final hill …" at bounding box center [627, 419] width 604 height 77
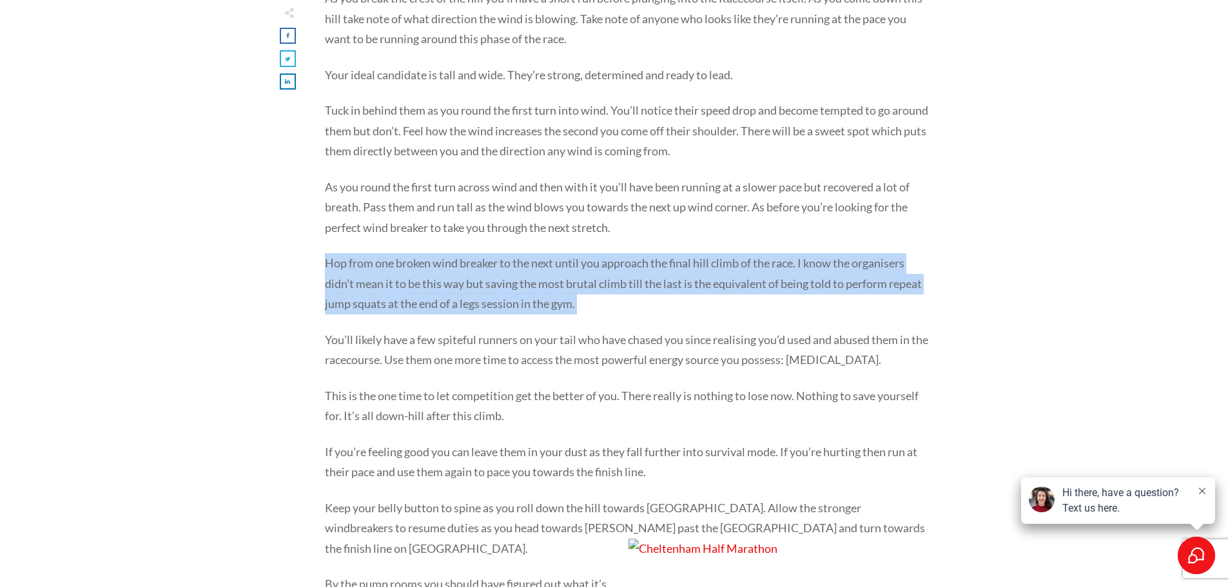
scroll to position [2517, 0]
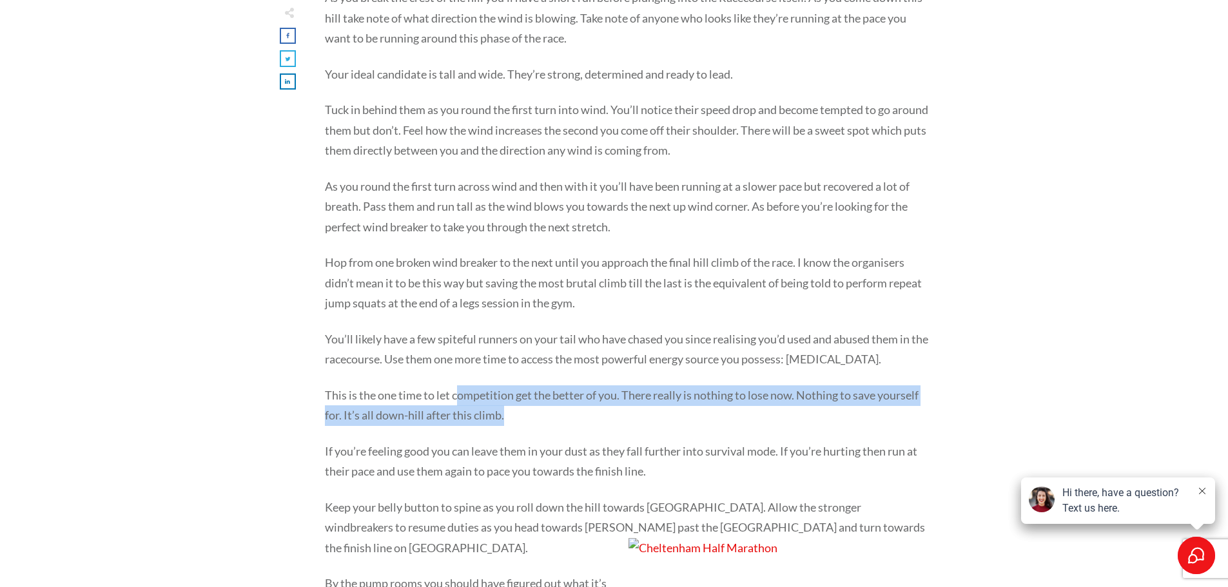
drag, startPoint x: 461, startPoint y: 369, endPoint x: 582, endPoint y: 401, distance: 125.2
click at [582, 401] on p "This is the one time to let competition get the better of you. There really is …" at bounding box center [627, 413] width 604 height 56
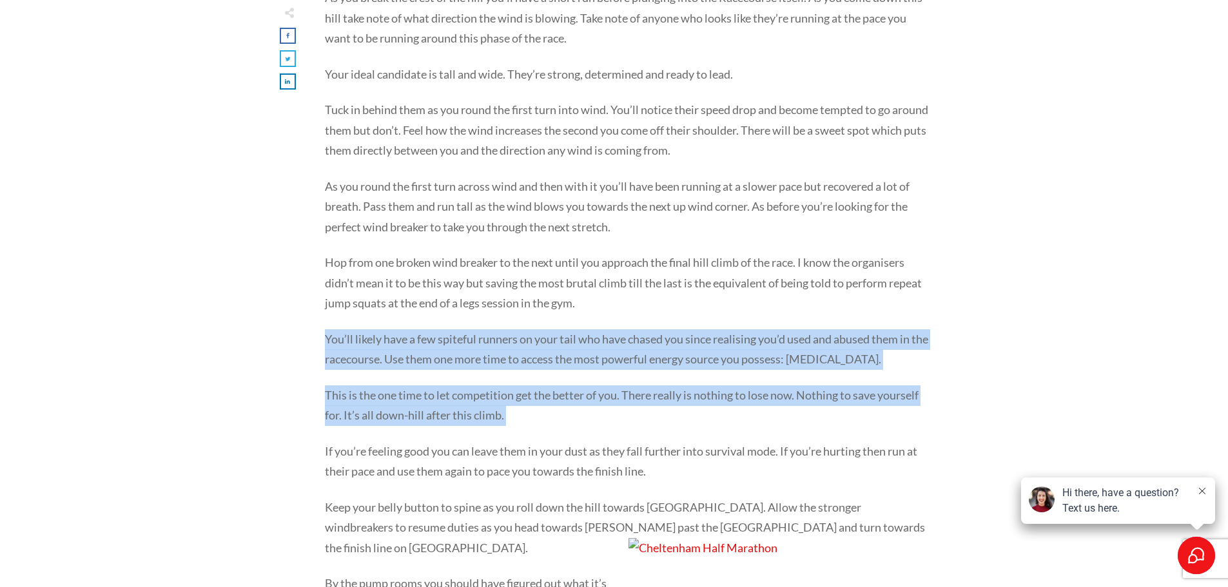
drag, startPoint x: 582, startPoint y: 401, endPoint x: 338, endPoint y: 322, distance: 256.8
click at [338, 329] on p "You’ll likely have a few spiteful runners on your tail who have chased you sinc…" at bounding box center [627, 357] width 604 height 56
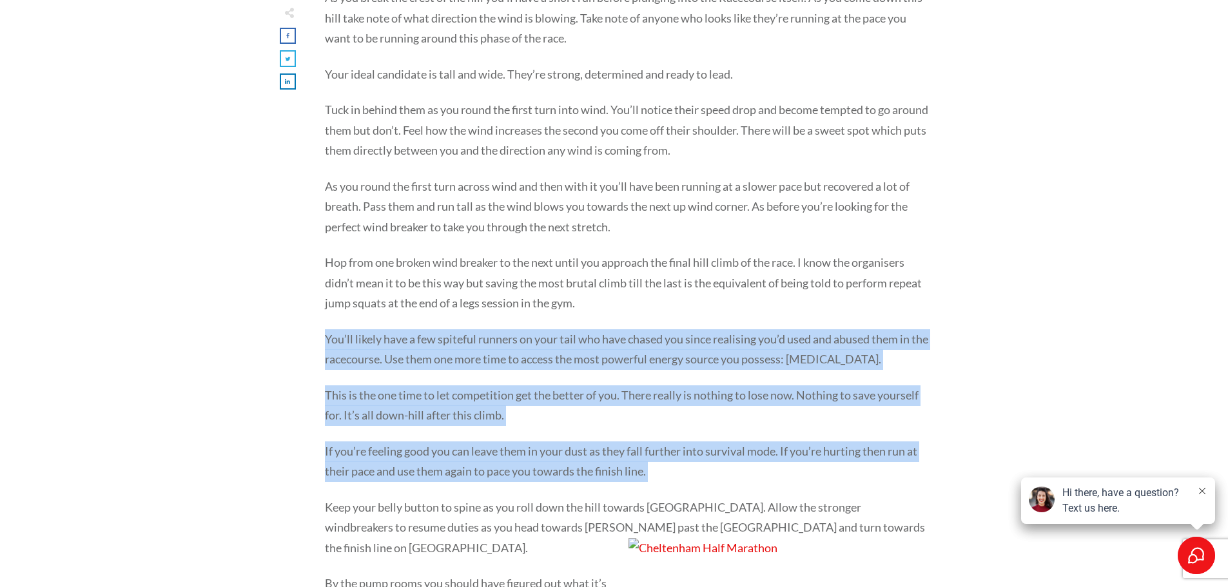
drag, startPoint x: 338, startPoint y: 322, endPoint x: 667, endPoint y: 457, distance: 356.2
click at [667, 457] on p "If you’re feeling good you can leave them in your dust as they fall further int…" at bounding box center [627, 469] width 604 height 56
drag, startPoint x: 667, startPoint y: 457, endPoint x: 323, endPoint y: 322, distance: 369.7
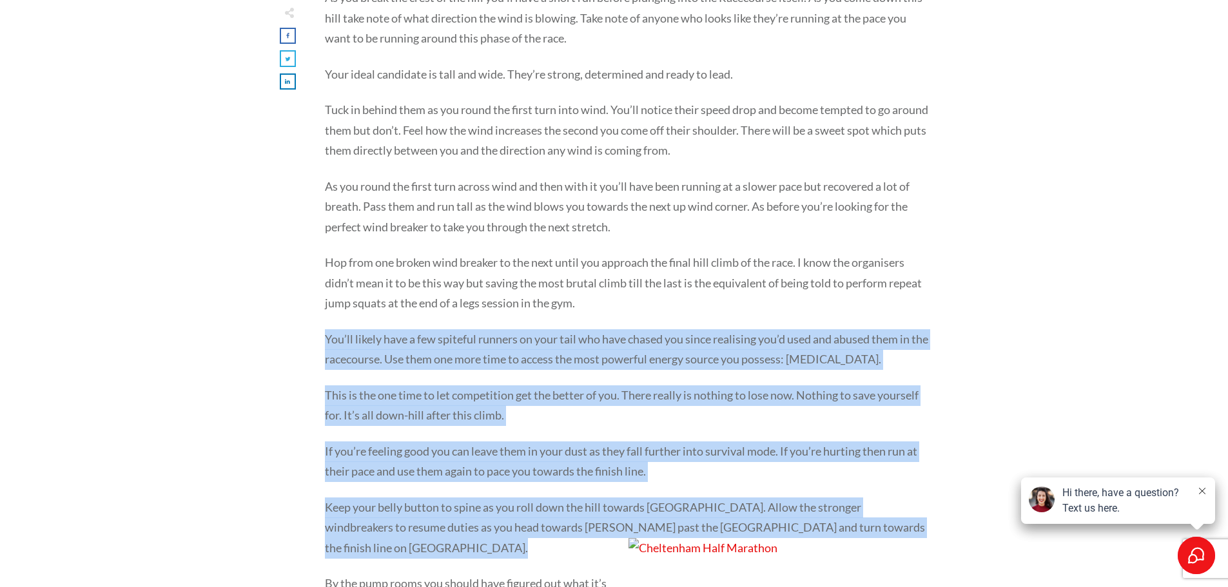
drag, startPoint x: 323, startPoint y: 322, endPoint x: 931, endPoint y: 499, distance: 633.4
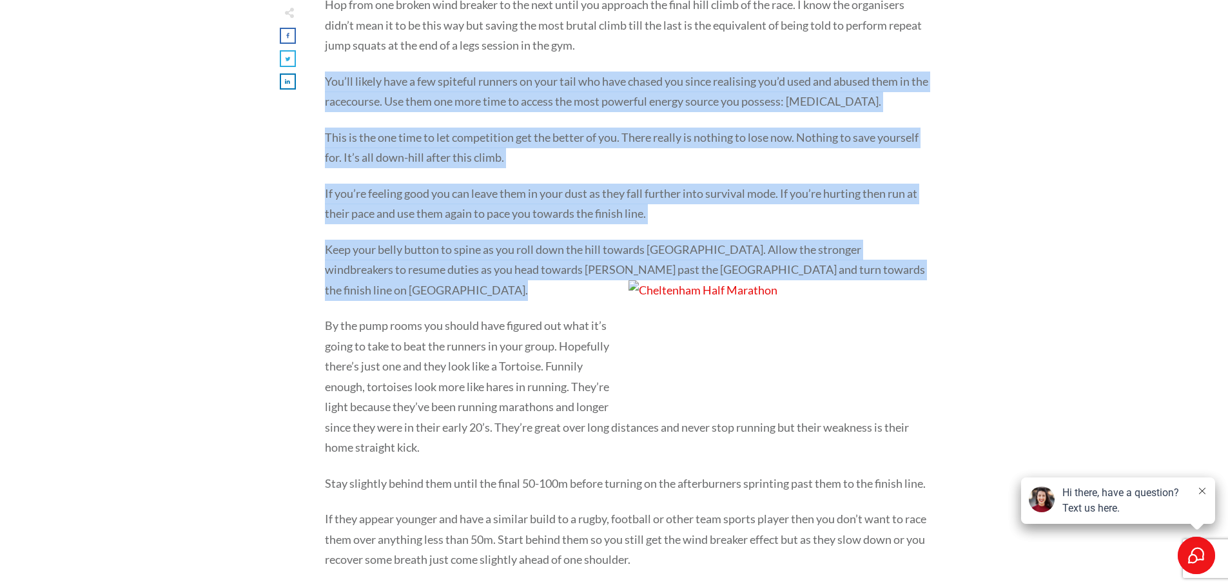
scroll to position [2839, 0]
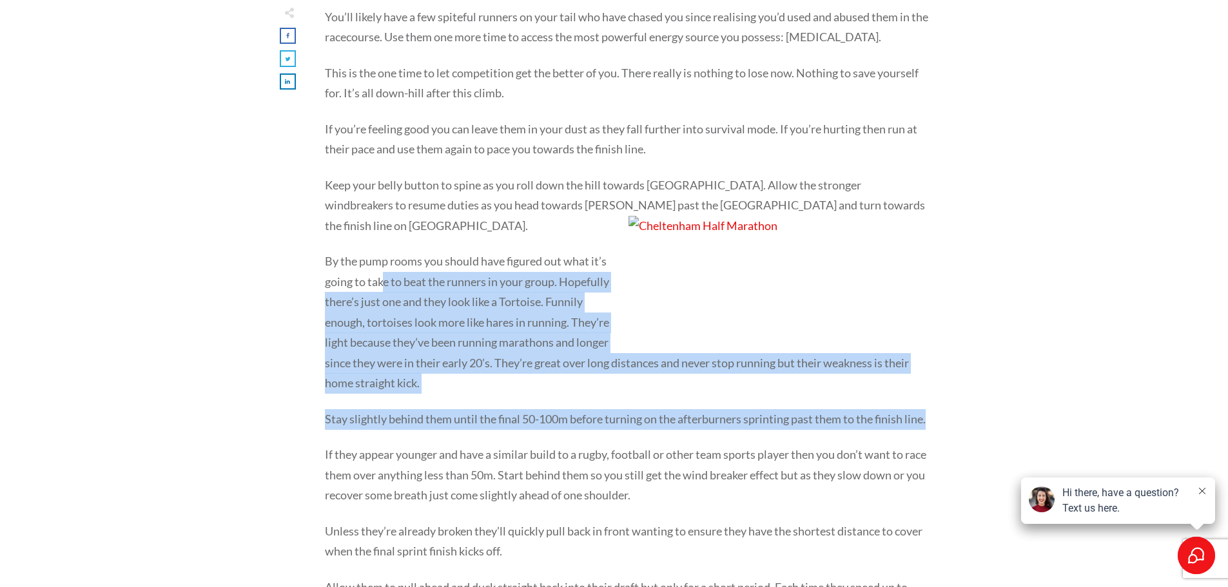
drag, startPoint x: 383, startPoint y: 242, endPoint x: 477, endPoint y: 396, distance: 180.5
click at [477, 409] on p "Stay slightly behind them until the final 50-100m before turning on the afterbu…" at bounding box center [627, 427] width 604 height 36
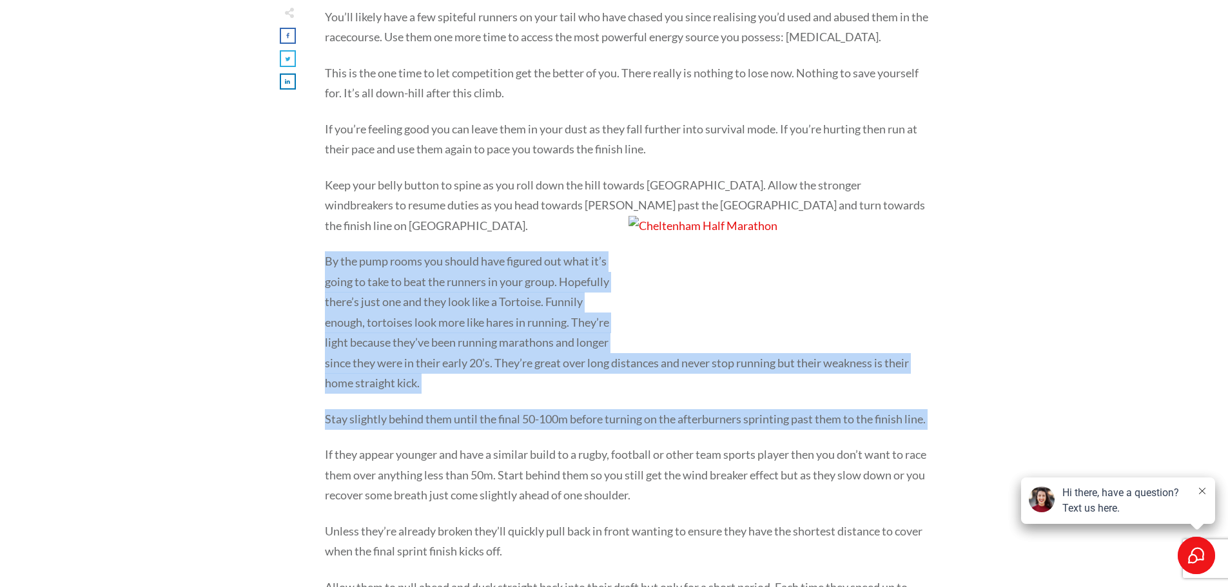
drag, startPoint x: 477, startPoint y: 396, endPoint x: 332, endPoint y: 215, distance: 231.6
click at [332, 251] on p "By the pump rooms you should have figured out what it’s going to take to beat t…" at bounding box center [627, 330] width 604 height 158
drag, startPoint x: 332, startPoint y: 215, endPoint x: 519, endPoint y: 395, distance: 258.8
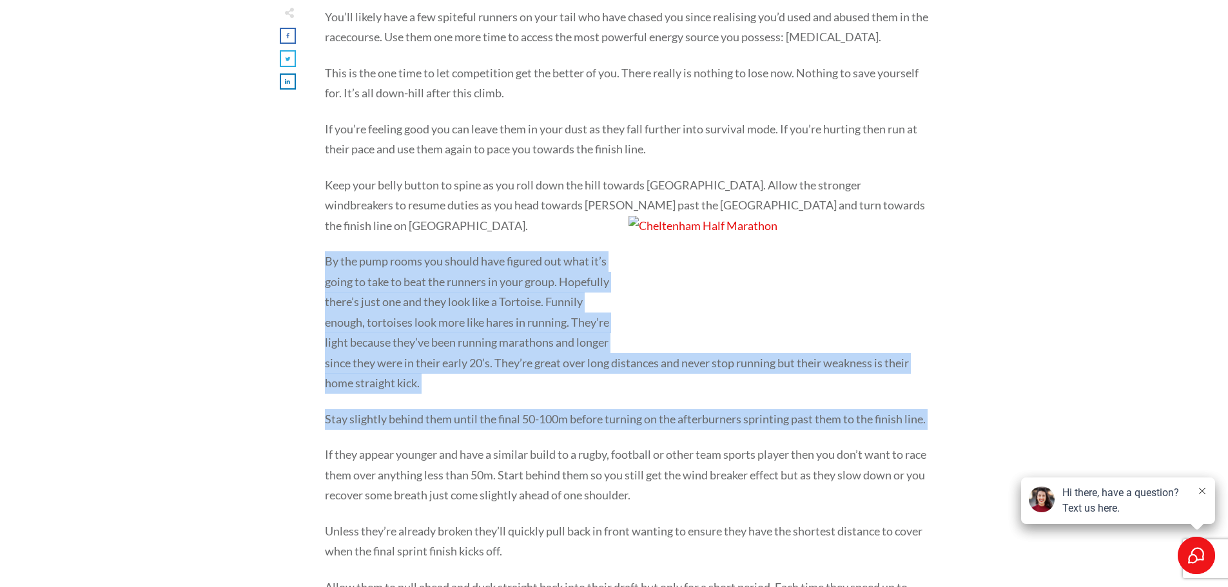
click at [519, 409] on p "Stay slightly behind them until the final 50-100m before turning on the afterbu…" at bounding box center [627, 427] width 604 height 36
drag, startPoint x: 519, startPoint y: 395, endPoint x: 320, endPoint y: 214, distance: 269.1
drag, startPoint x: 320, startPoint y: 214, endPoint x: 454, endPoint y: 396, distance: 226.2
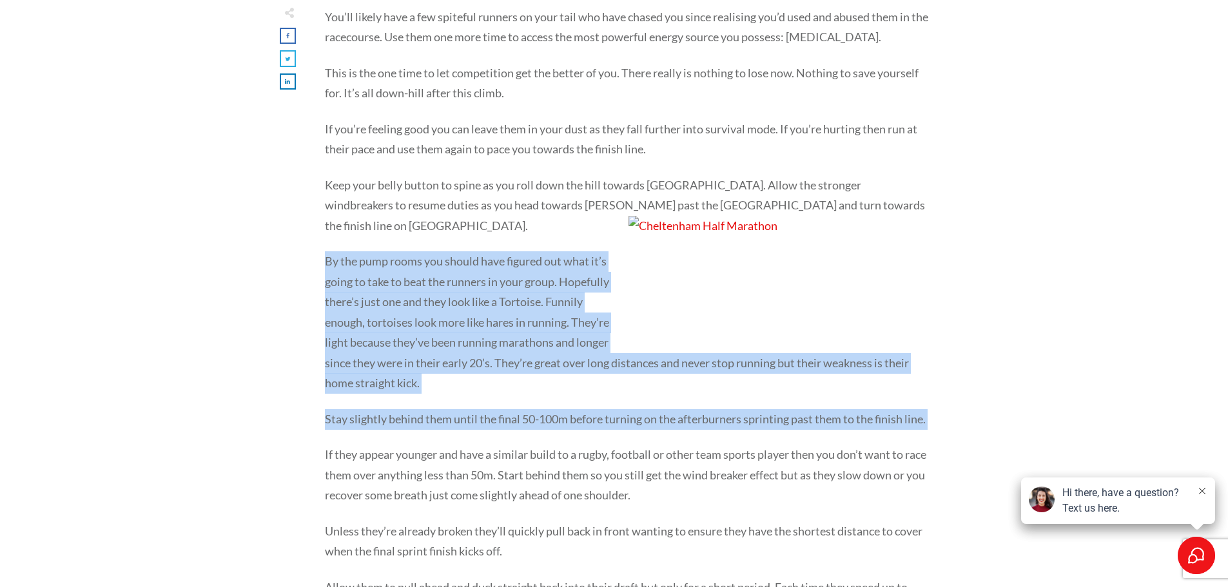
click at [454, 409] on p "Stay slightly behind them until the final 50-100m before turning on the afterbu…" at bounding box center [627, 427] width 604 height 36
drag, startPoint x: 454, startPoint y: 396, endPoint x: 338, endPoint y: 231, distance: 202.0
click at [338, 251] on p "By the pump rooms you should have figured out what it’s going to take to beat t…" at bounding box center [627, 330] width 604 height 158
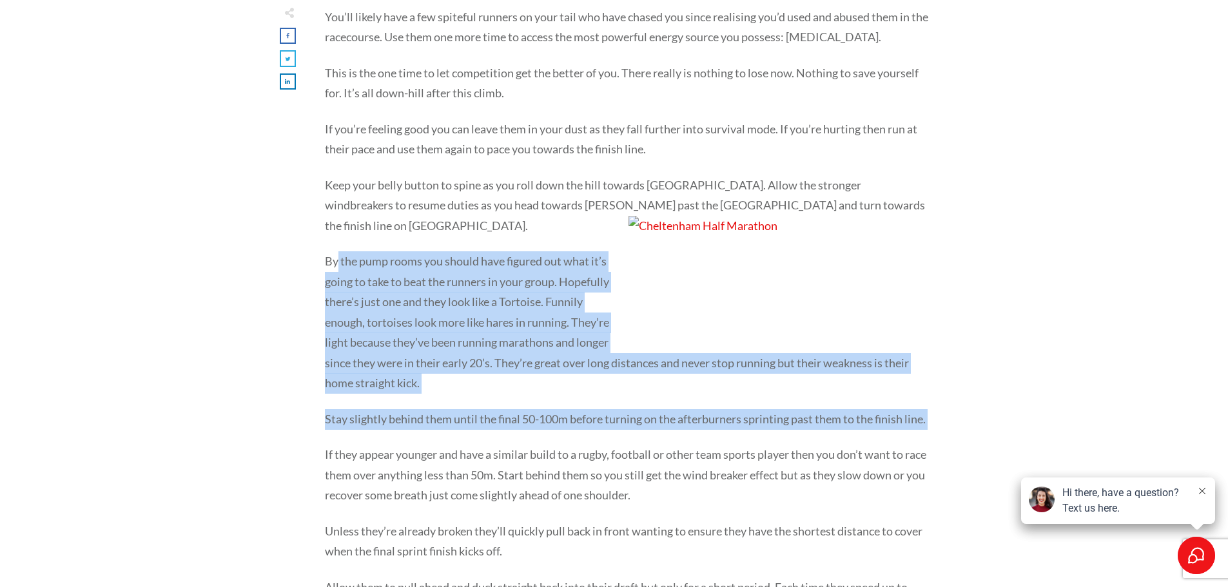
drag, startPoint x: 338, startPoint y: 231, endPoint x: 526, endPoint y: 402, distance: 255.0
click at [526, 409] on p "Stay slightly behind them until the final 50-100m before turning on the afterbu…" at bounding box center [627, 427] width 604 height 36
drag, startPoint x: 526, startPoint y: 402, endPoint x: 350, endPoint y: 225, distance: 250.1
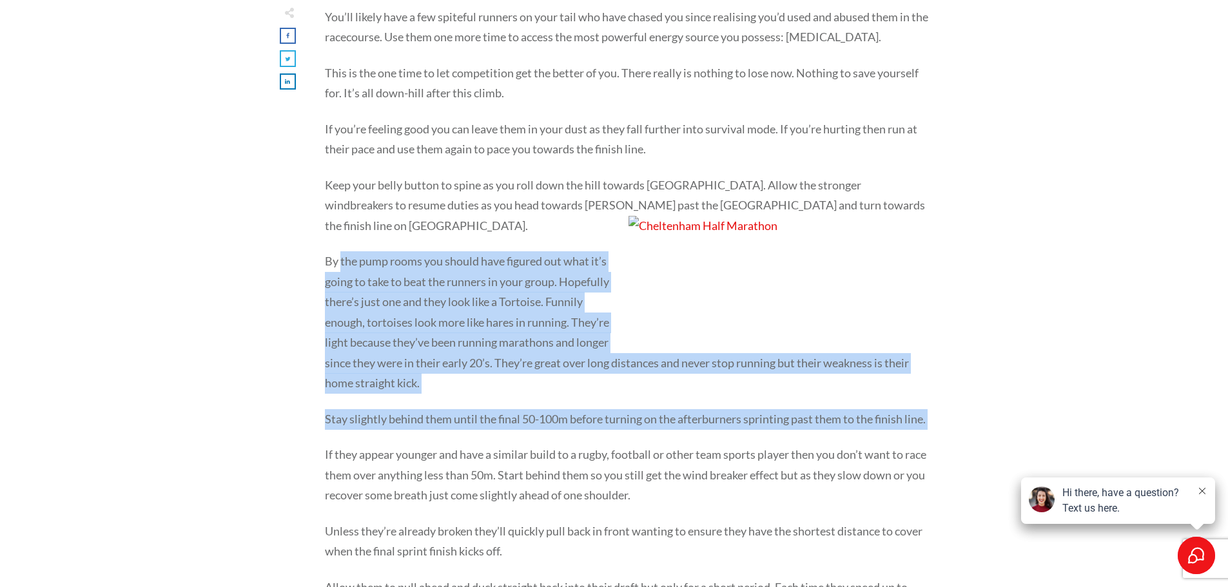
click at [350, 251] on p "By the pump rooms you should have figured out what it’s going to take to beat t…" at bounding box center [627, 330] width 604 height 158
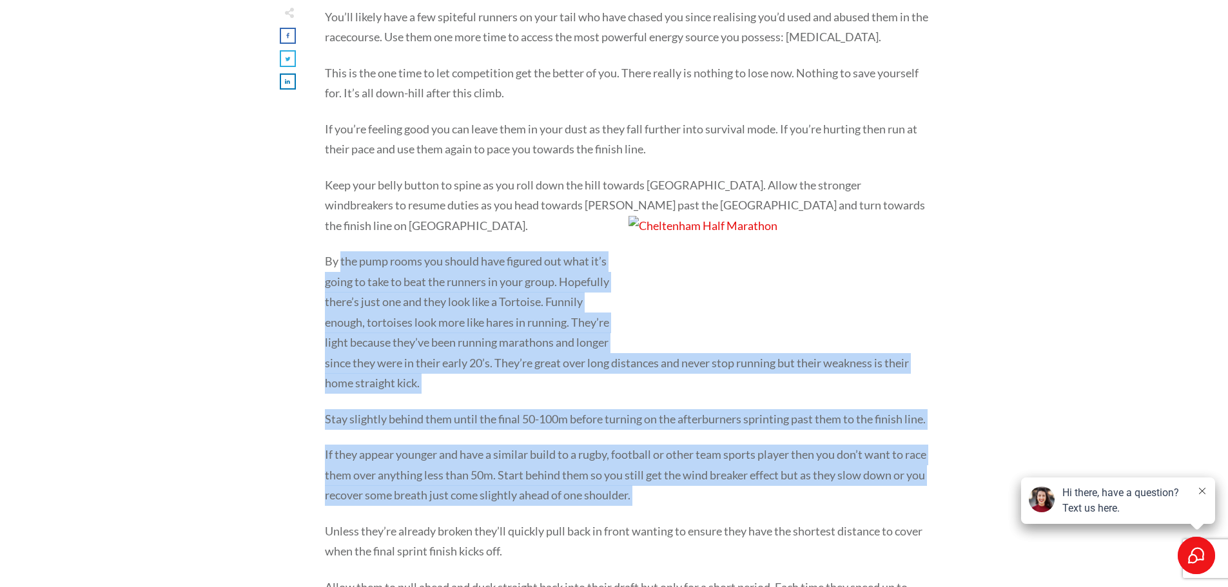
drag, startPoint x: 350, startPoint y: 225, endPoint x: 724, endPoint y: 488, distance: 456.9
click at [724, 488] on p "If they appear younger and have a similar build to a rugby, football or other t…" at bounding box center [627, 483] width 604 height 77
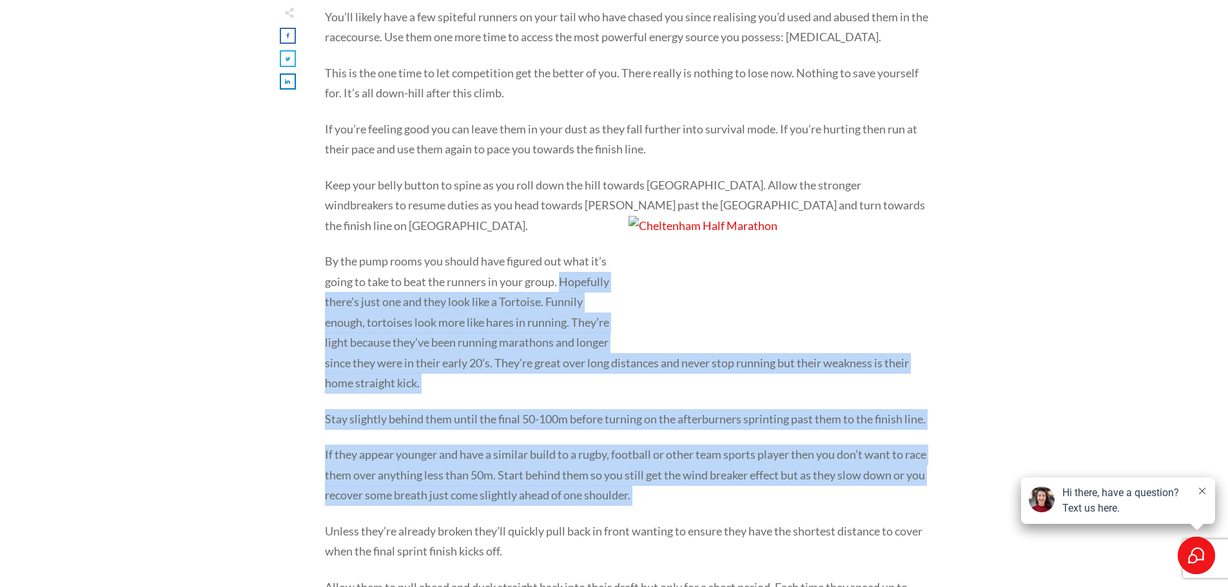
drag, startPoint x: 724, startPoint y: 488, endPoint x: 321, endPoint y: 265, distance: 460.0
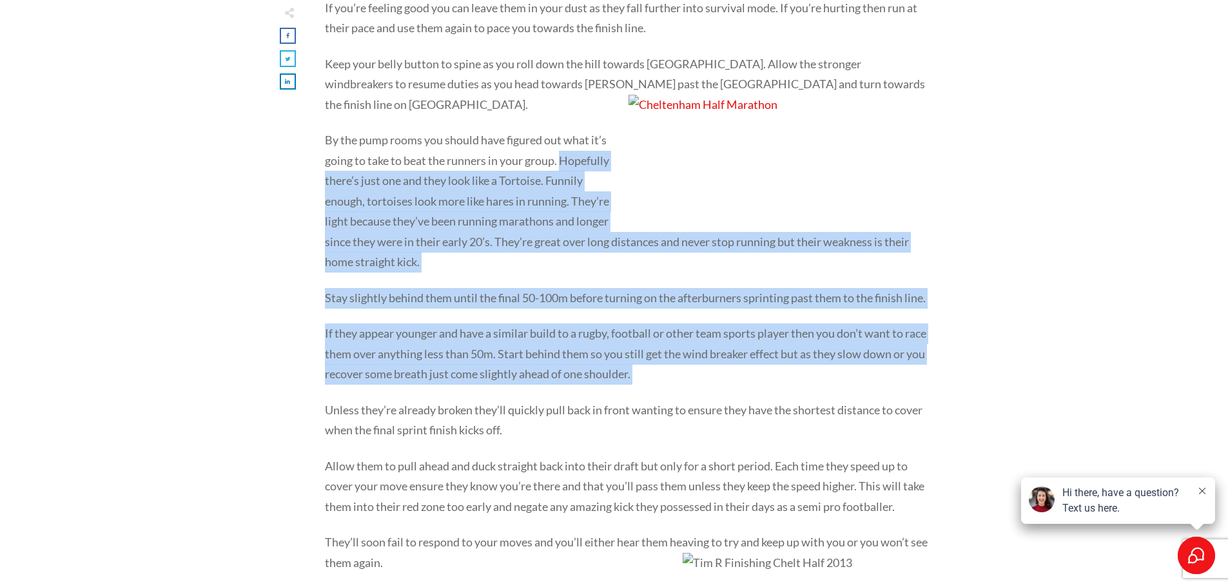
scroll to position [2968, 0]
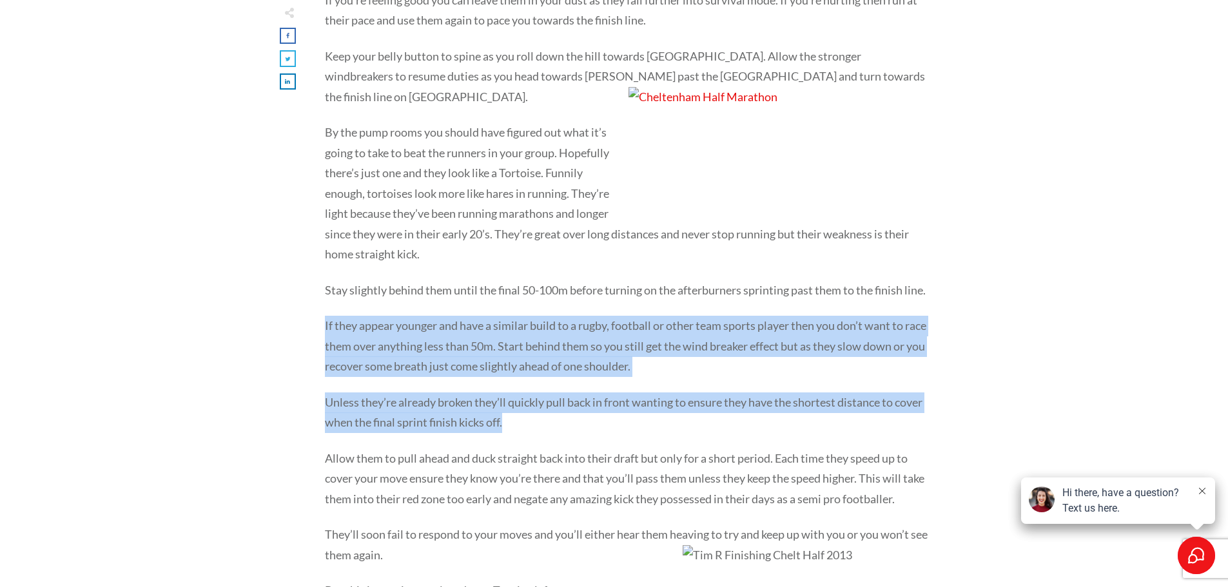
drag, startPoint x: 570, startPoint y: 409, endPoint x: 218, endPoint y: 307, distance: 366.9
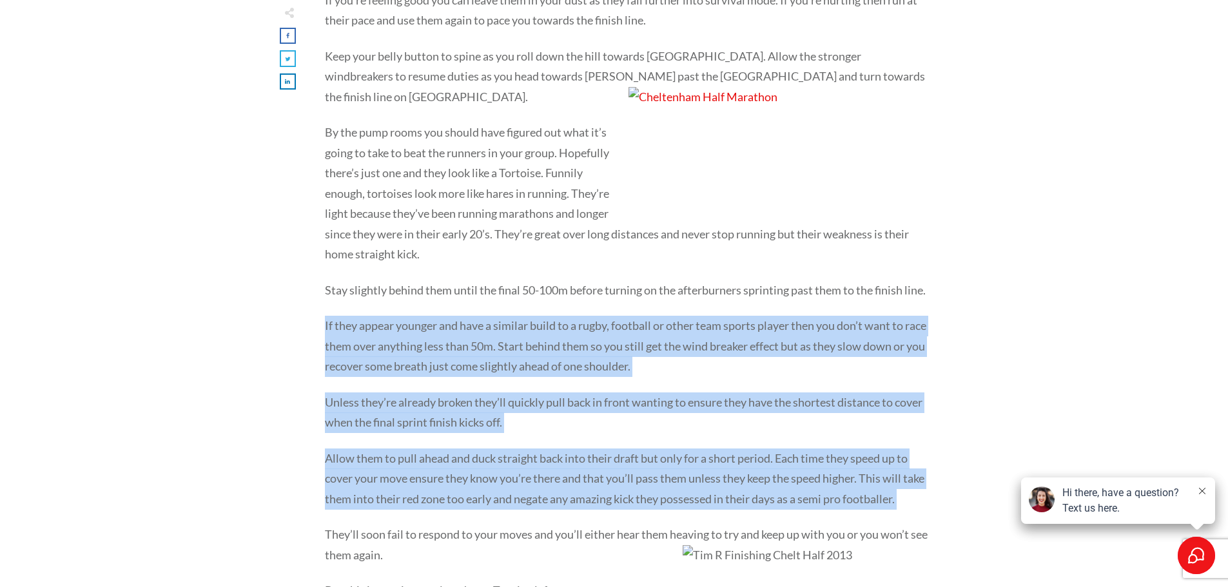
drag, startPoint x: 218, startPoint y: 307, endPoint x: 585, endPoint y: 529, distance: 429.0
click at [585, 529] on p "They’ll soon fail to respond to your moves and you’ll either hear them heaving …" at bounding box center [627, 553] width 604 height 56
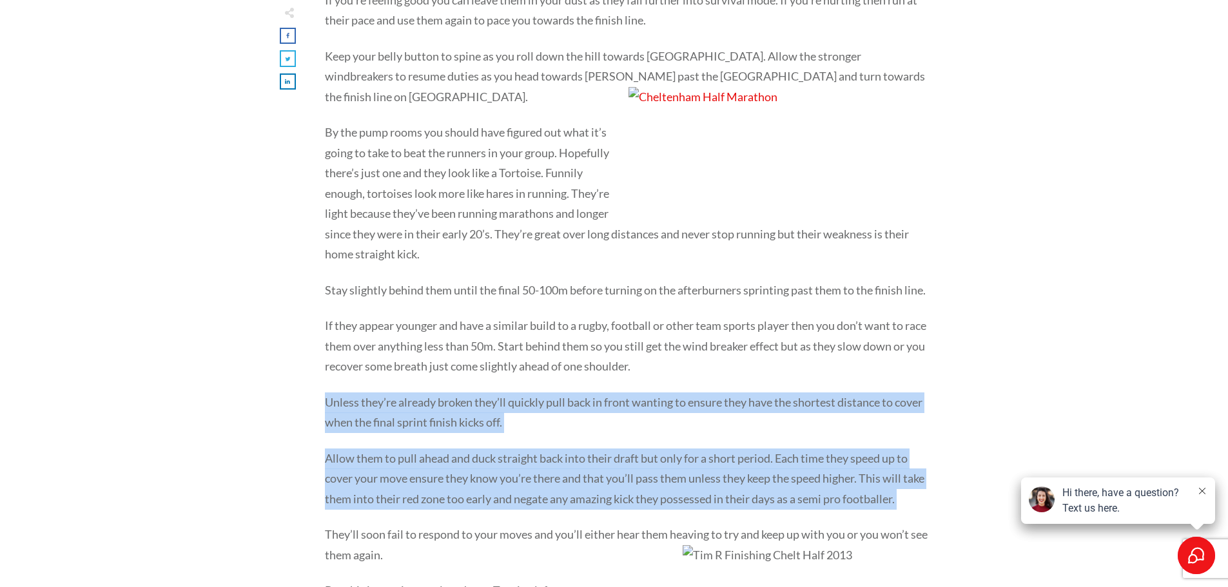
drag, startPoint x: 585, startPoint y: 529, endPoint x: 242, endPoint y: 378, distance: 374.5
click at [439, 397] on p "Unless they’re already broken they’ll quickly pull back in front wanting to ens…" at bounding box center [627, 420] width 604 height 56
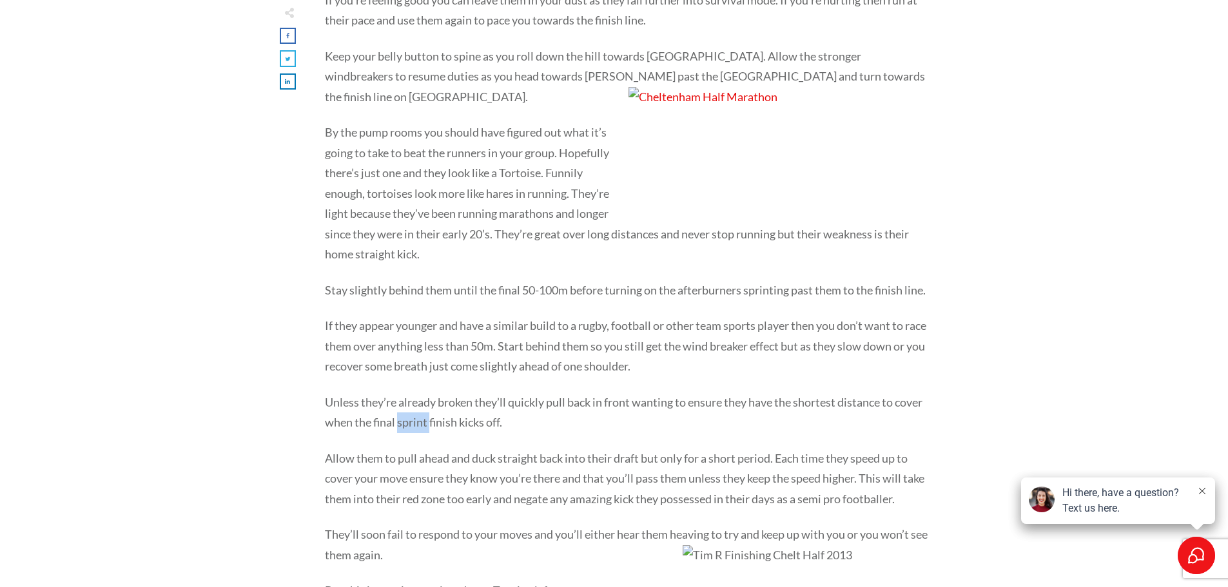
click at [439, 397] on p "Unless they’re already broken they’ll quickly pull back in front wanting to ens…" at bounding box center [627, 420] width 604 height 56
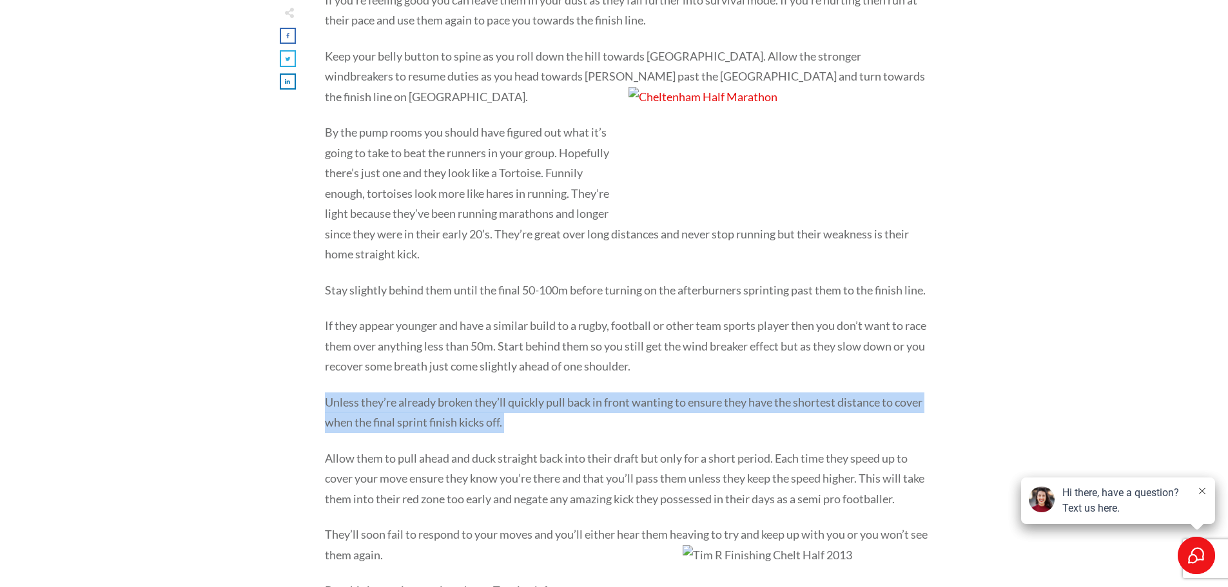
click at [439, 397] on p "Unless they’re already broken they’ll quickly pull back in front wanting to ens…" at bounding box center [627, 420] width 604 height 56
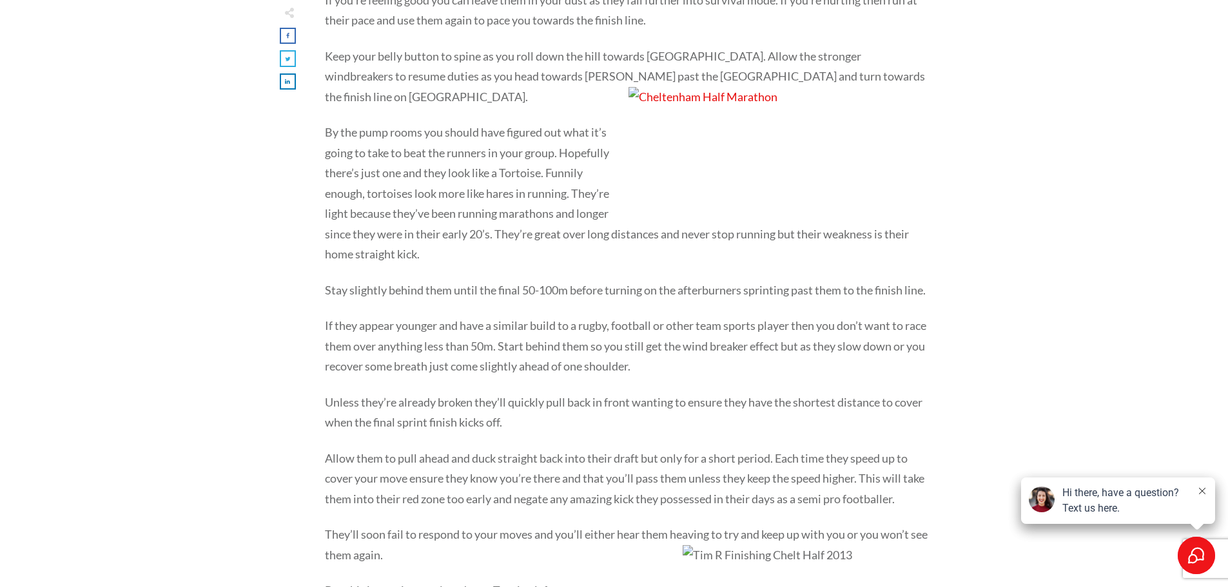
click at [499, 459] on p "Allow them to pull ahead and duck straight back into their draft but only for a…" at bounding box center [627, 486] width 604 height 77
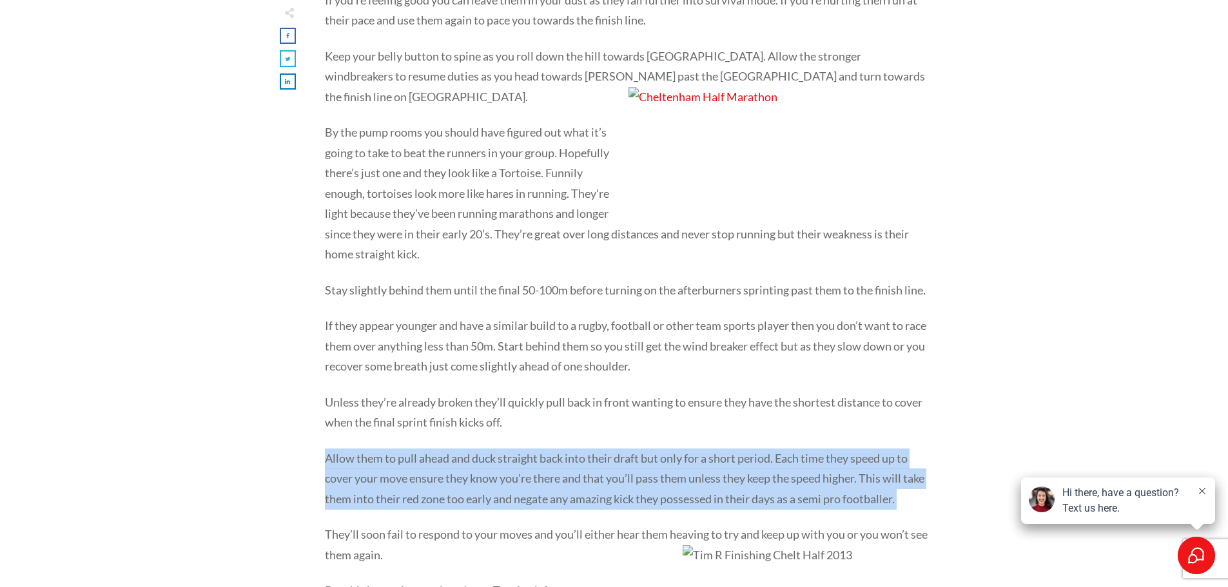
click at [499, 459] on p "Allow them to pull ahead and duck straight back into their draft but only for a…" at bounding box center [627, 486] width 604 height 77
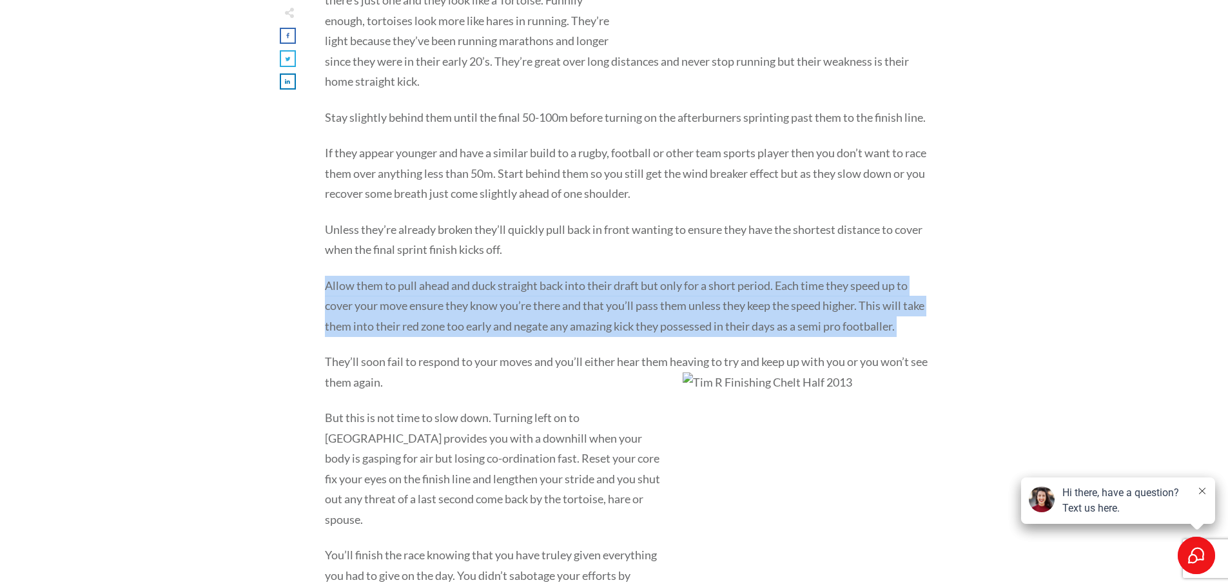
scroll to position [3161, 0]
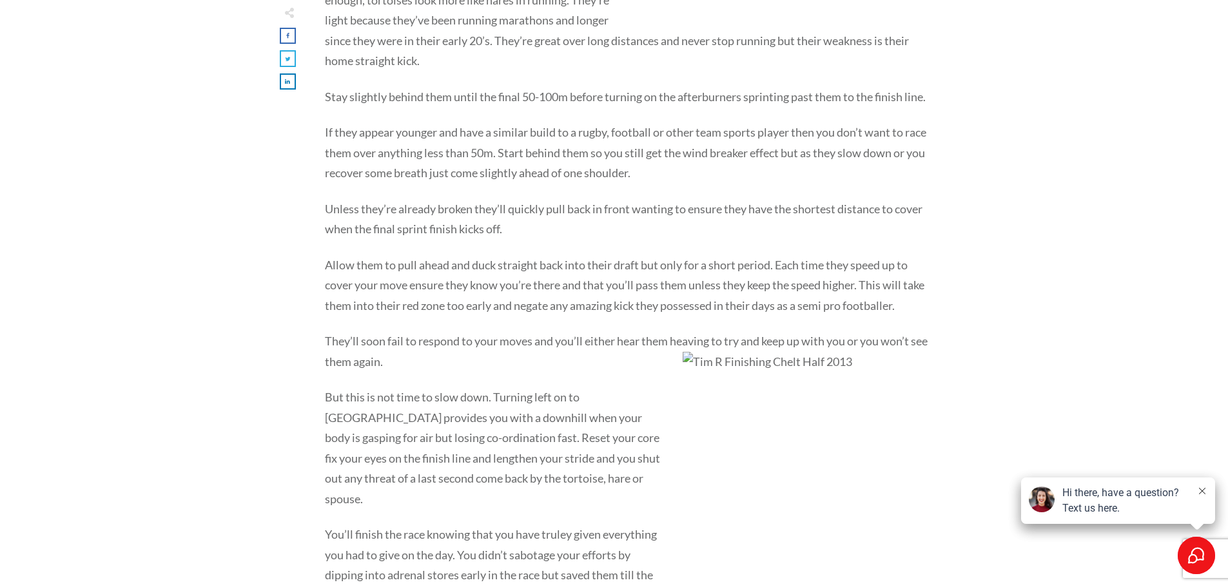
click at [586, 410] on p "But this is not time to slow down. Turning left on to [GEOGRAPHIC_DATA] provide…" at bounding box center [627, 455] width 604 height 137
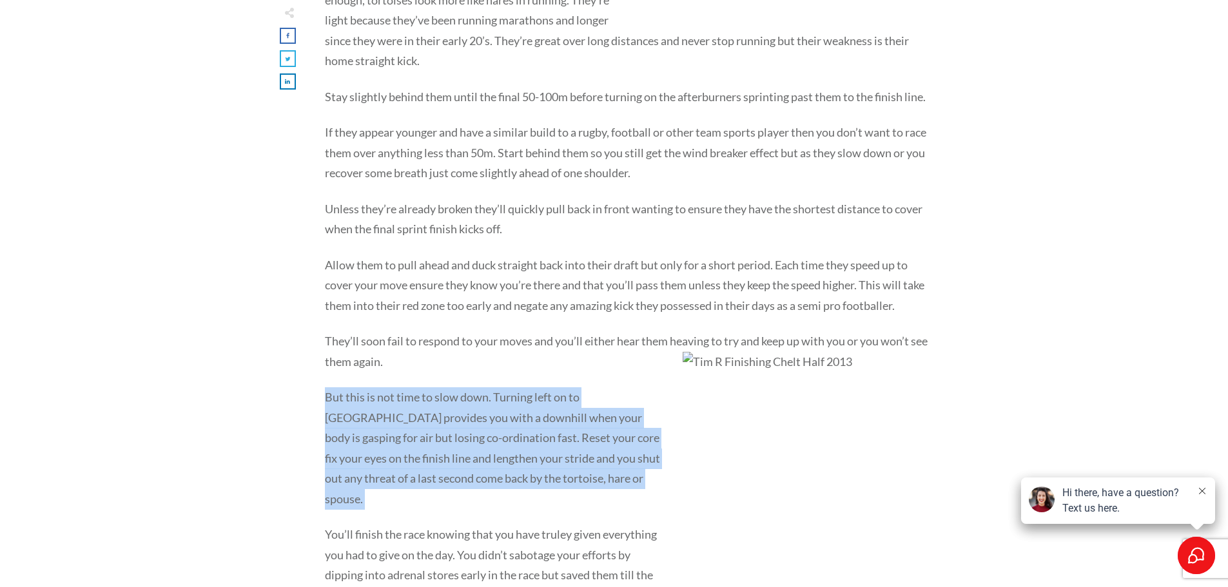
click at [586, 410] on p "But this is not time to slow down. Turning left on to [GEOGRAPHIC_DATA] provide…" at bounding box center [627, 455] width 604 height 137
click at [583, 406] on p "But this is not time to slow down. Turning left on to [GEOGRAPHIC_DATA] provide…" at bounding box center [627, 455] width 604 height 137
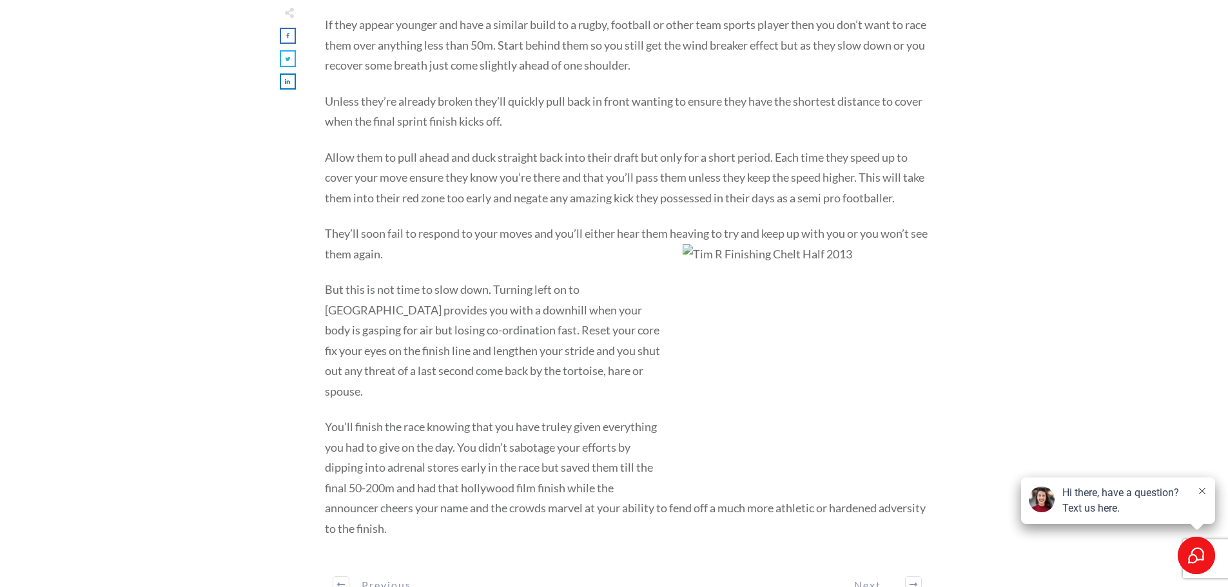
scroll to position [3290, 0]
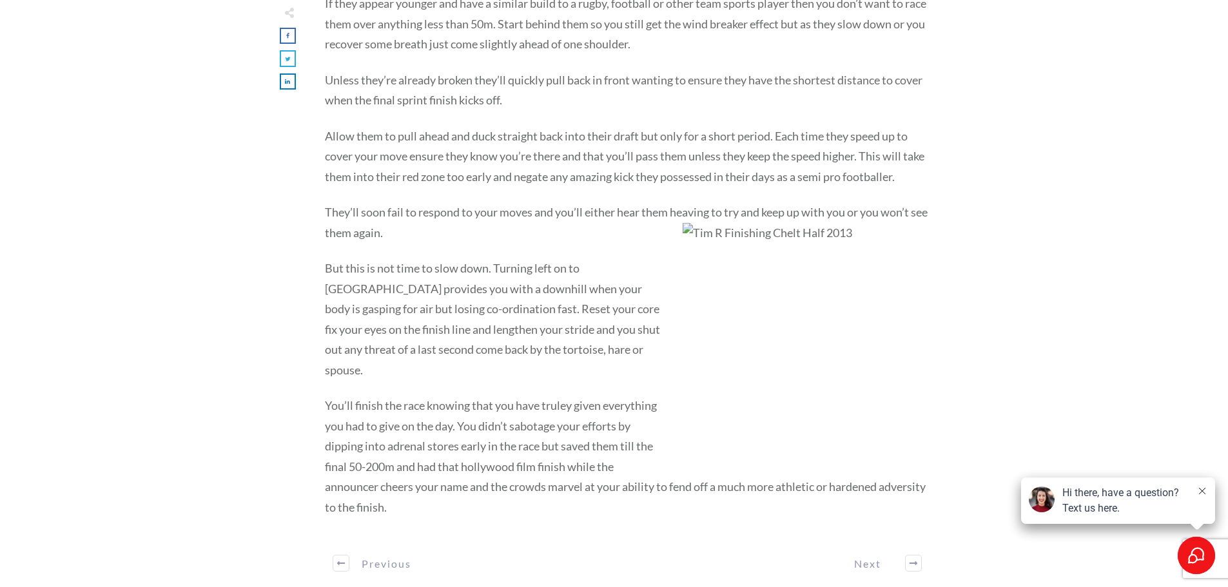
click at [585, 396] on p "You’ll finish the race knowing that you have truley given everything you had to…" at bounding box center [627, 464] width 604 height 137
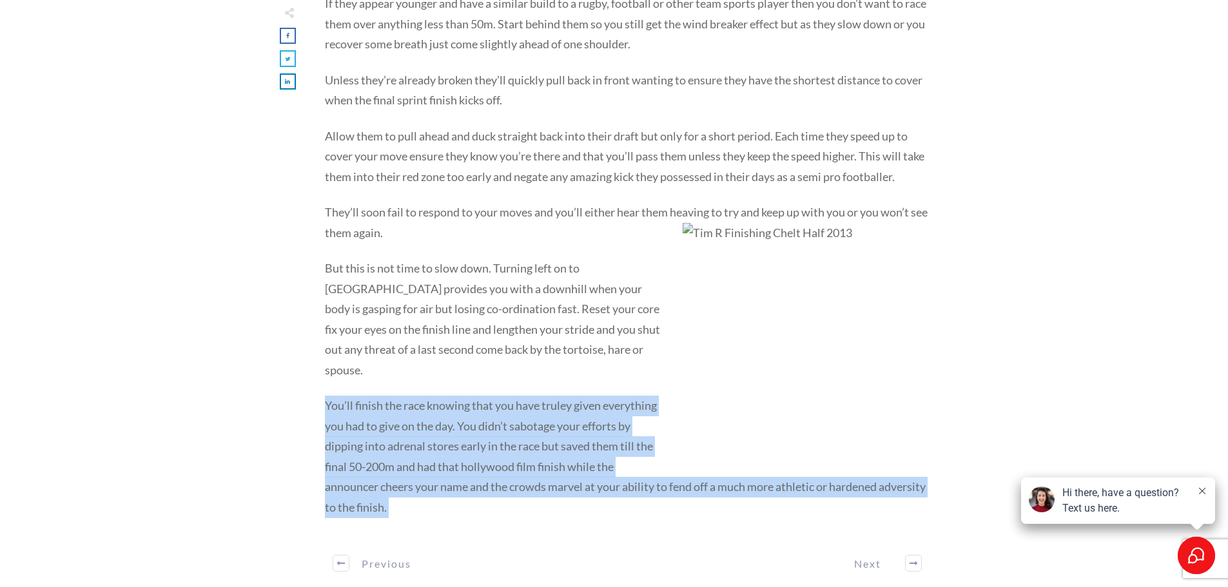
click at [585, 396] on p "You’ll finish the race knowing that you have truley given everything you had to…" at bounding box center [627, 464] width 604 height 137
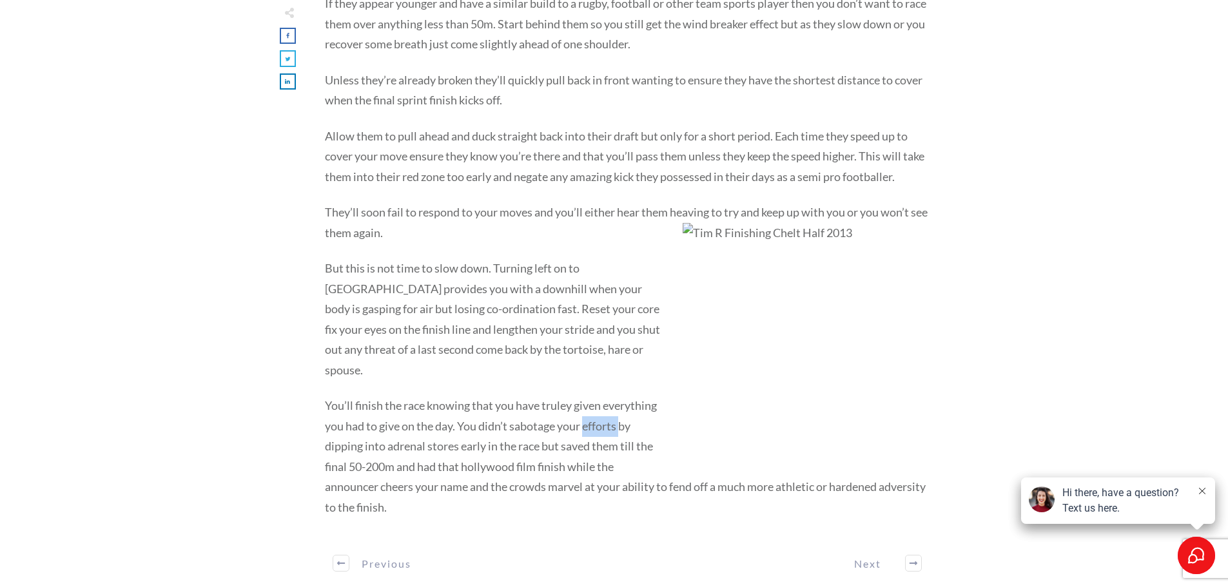
click at [585, 396] on p "You’ll finish the race knowing that you have truley given everything you had to…" at bounding box center [627, 464] width 604 height 137
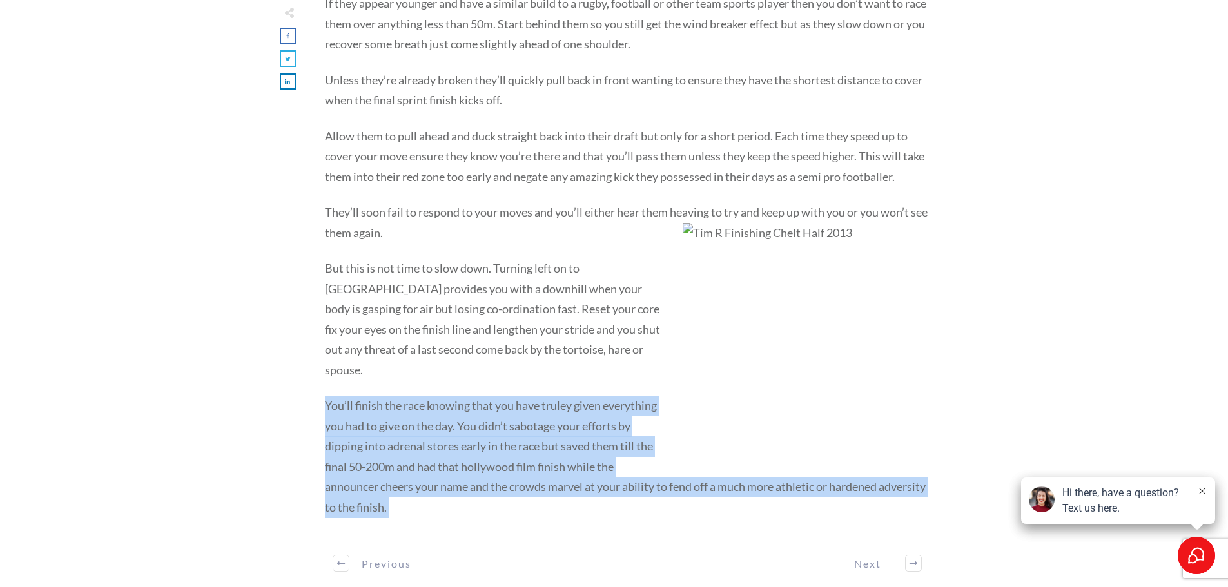
click at [585, 396] on p "You’ll finish the race knowing that you have truley given everything you had to…" at bounding box center [627, 464] width 604 height 137
click at [596, 396] on p "You’ll finish the race knowing that you have truley given everything you had to…" at bounding box center [627, 464] width 604 height 137
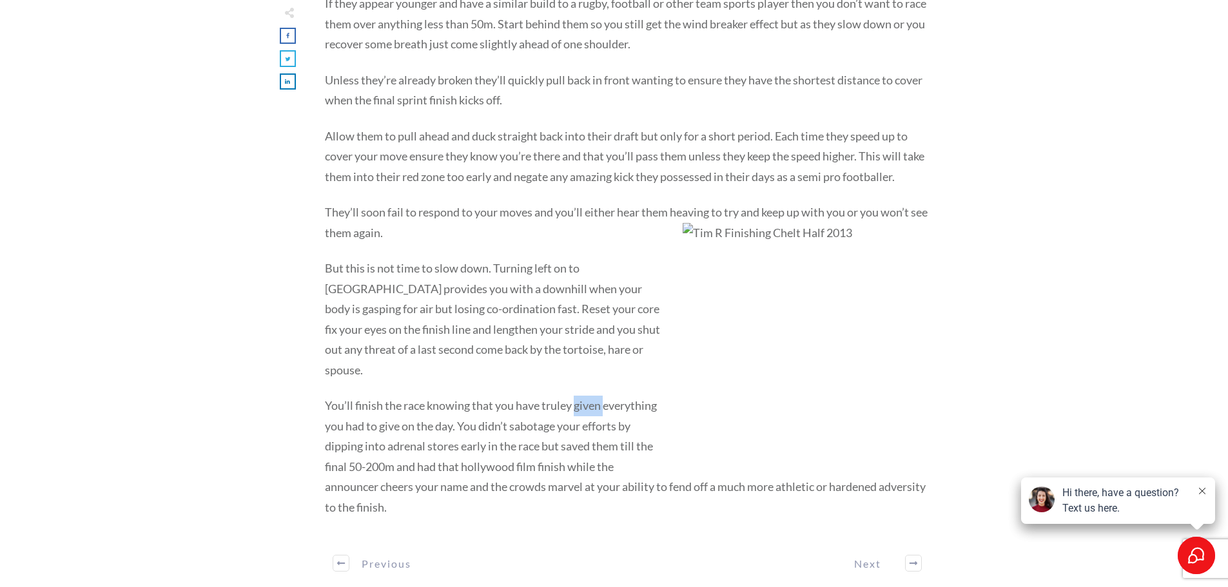
click at [596, 396] on p "You’ll finish the race knowing that you have truley given everything you had to…" at bounding box center [627, 464] width 604 height 137
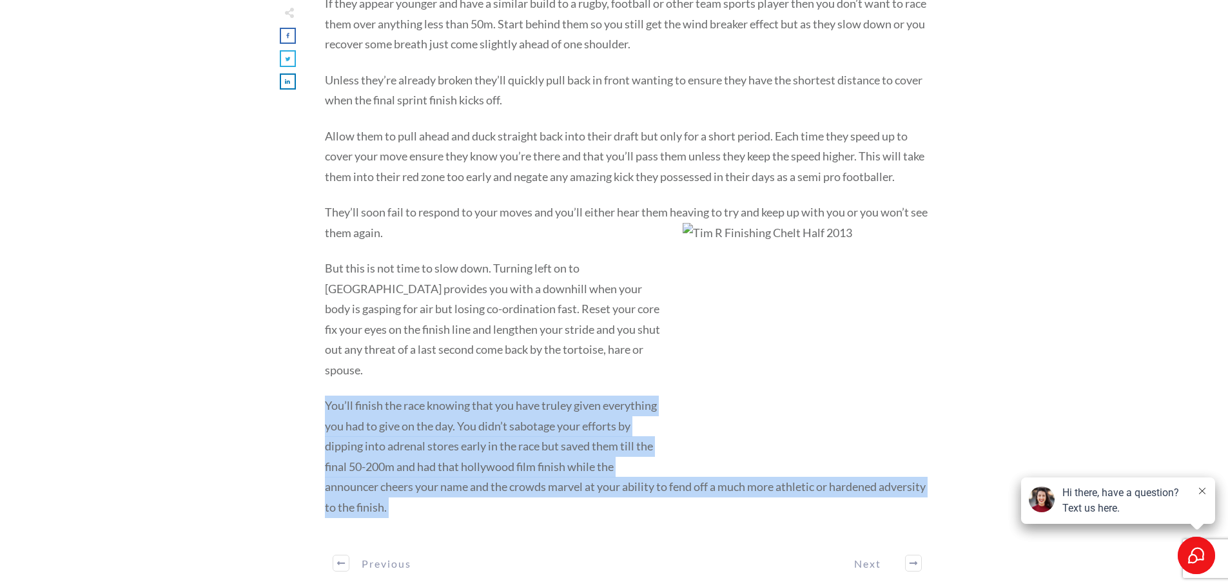
click at [596, 396] on p "You’ll finish the race knowing that you have truley given everything you had to…" at bounding box center [627, 464] width 604 height 137
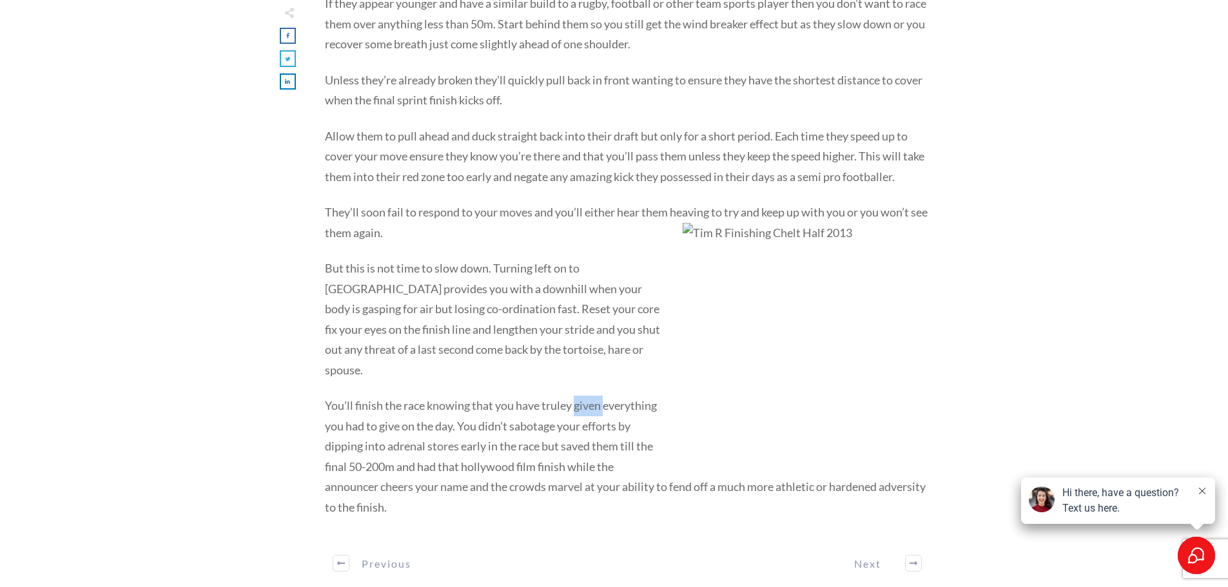
click at [596, 396] on p "You’ll finish the race knowing that you have truley given everything you had to…" at bounding box center [627, 464] width 604 height 137
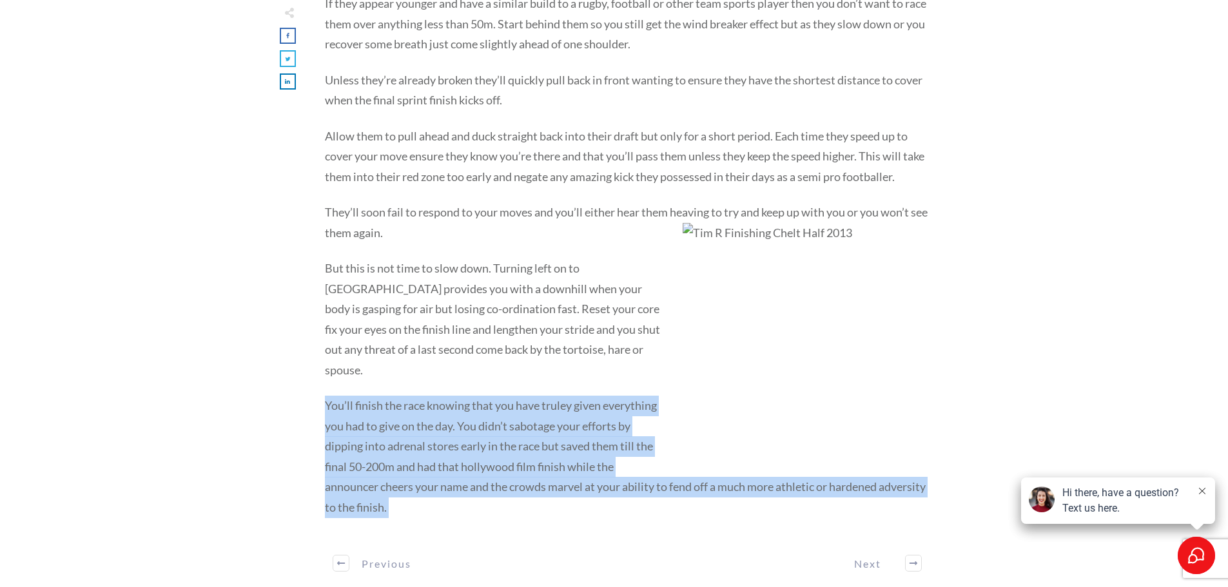
click at [596, 396] on p "You’ll finish the race knowing that you have truley given everything you had to…" at bounding box center [627, 464] width 604 height 137
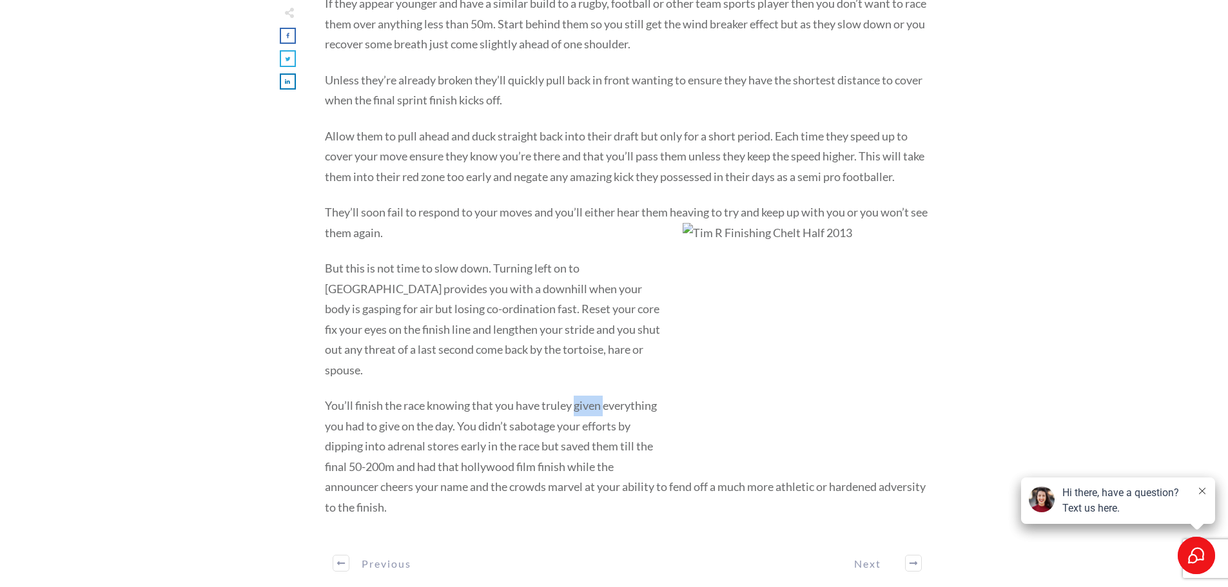
click at [596, 396] on p "You’ll finish the race knowing that you have truley given everything you had to…" at bounding box center [627, 464] width 604 height 137
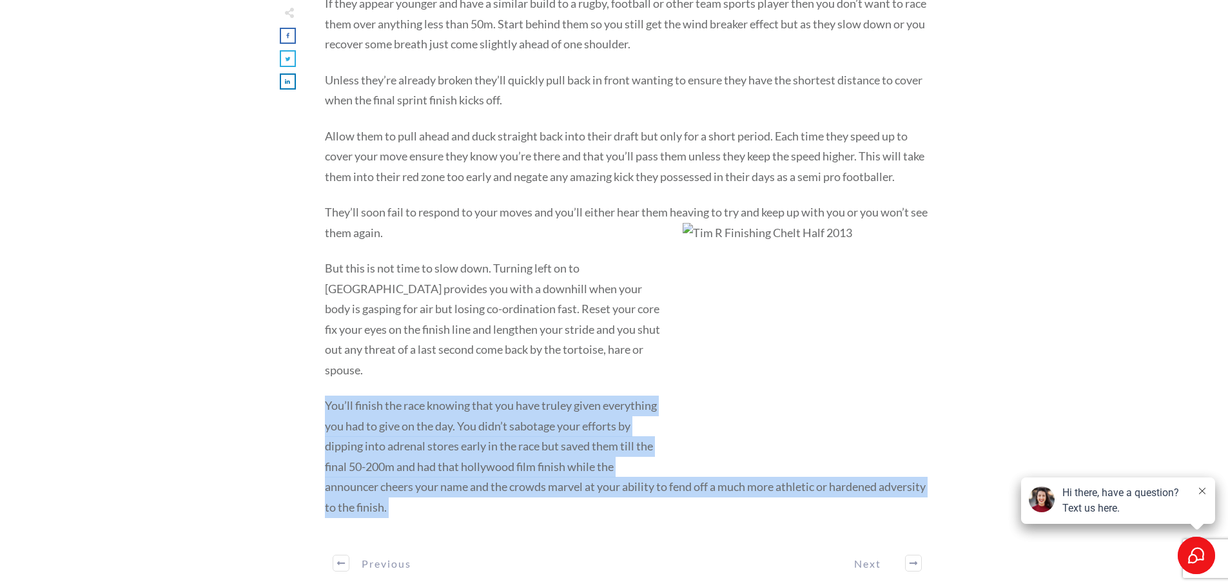
click at [596, 396] on p "You’ll finish the race knowing that you have truley given everything you had to…" at bounding box center [627, 464] width 604 height 137
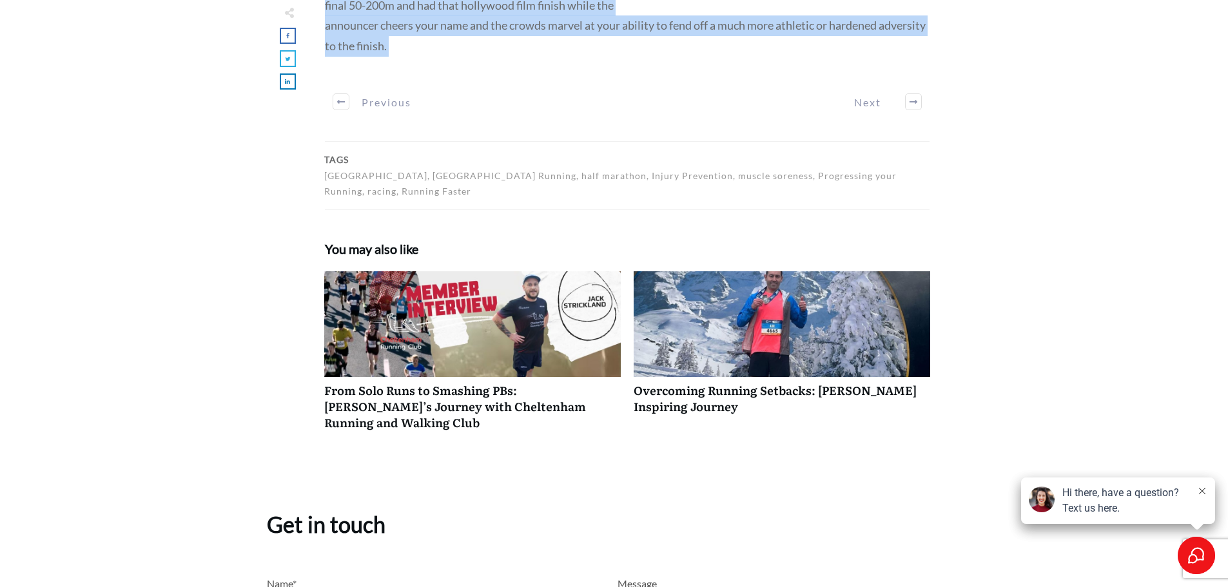
scroll to position [3612, 0]
